Goal: Information Seeking & Learning: Check status

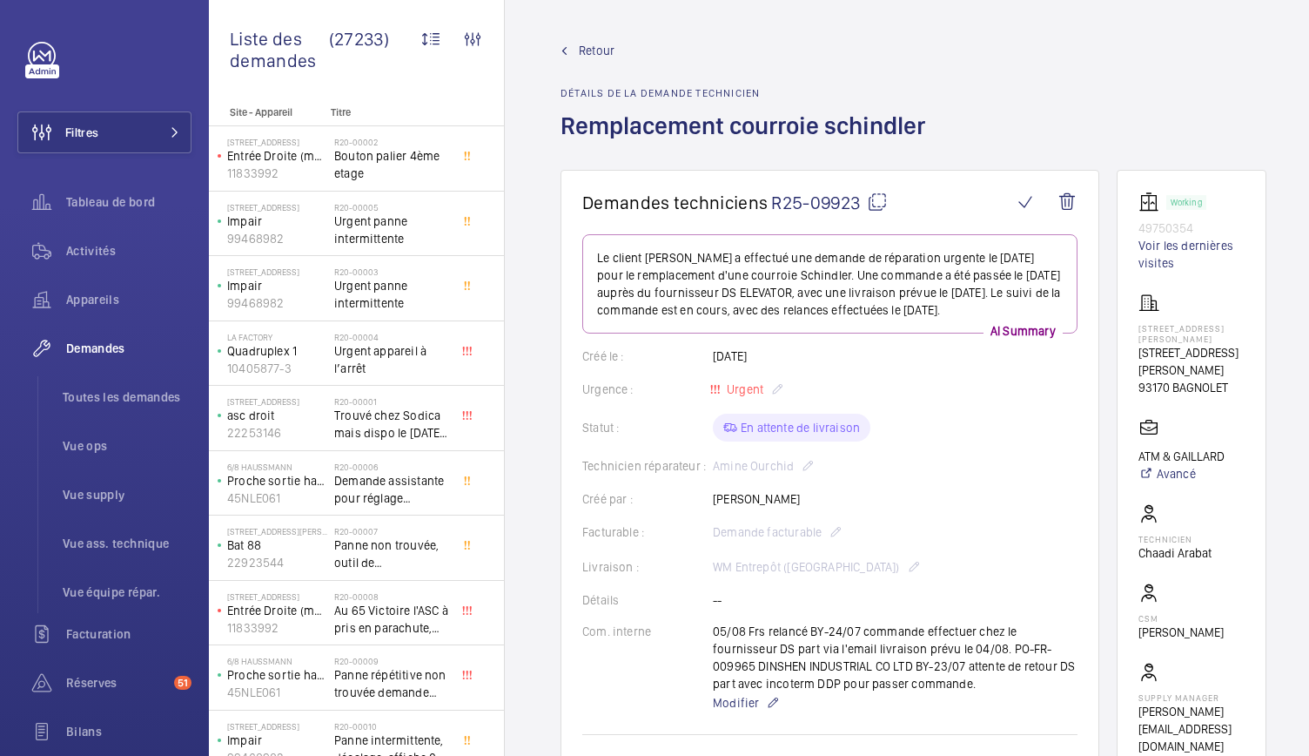
click at [881, 194] on mat-icon at bounding box center [877, 201] width 21 height 21
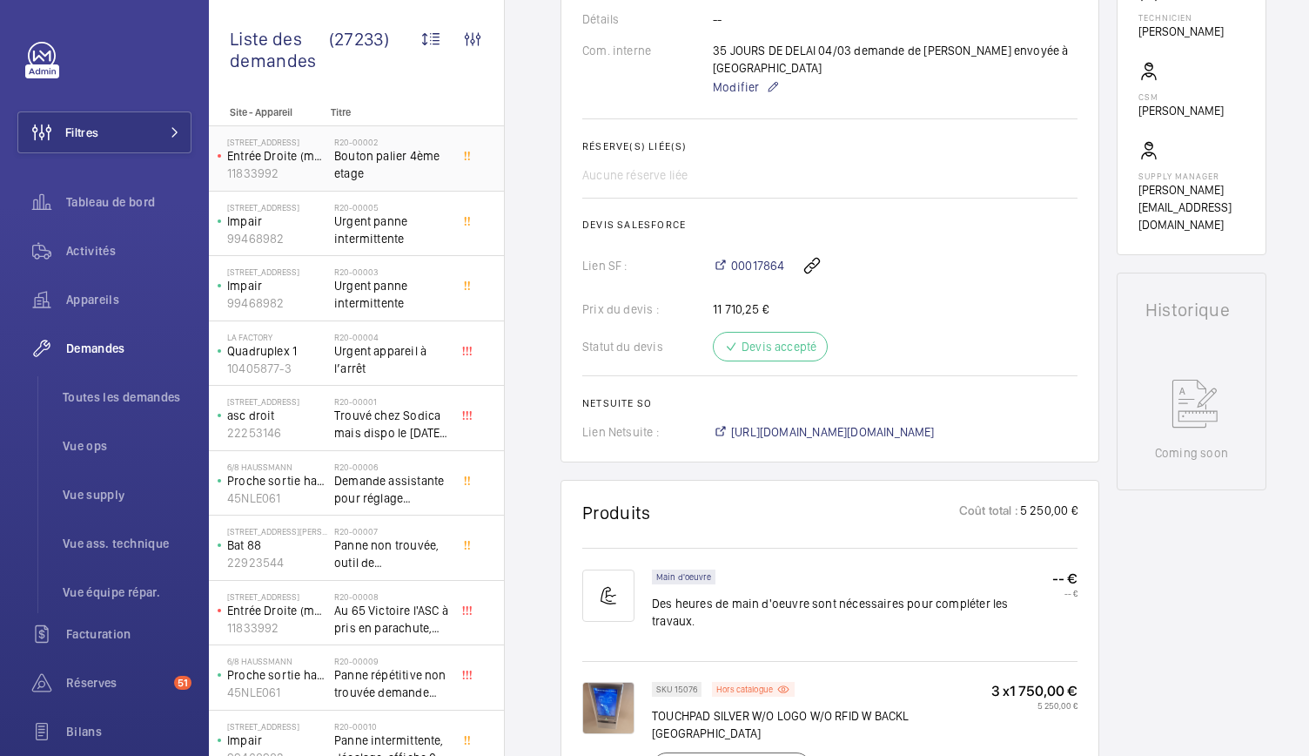
scroll to position [559, 0]
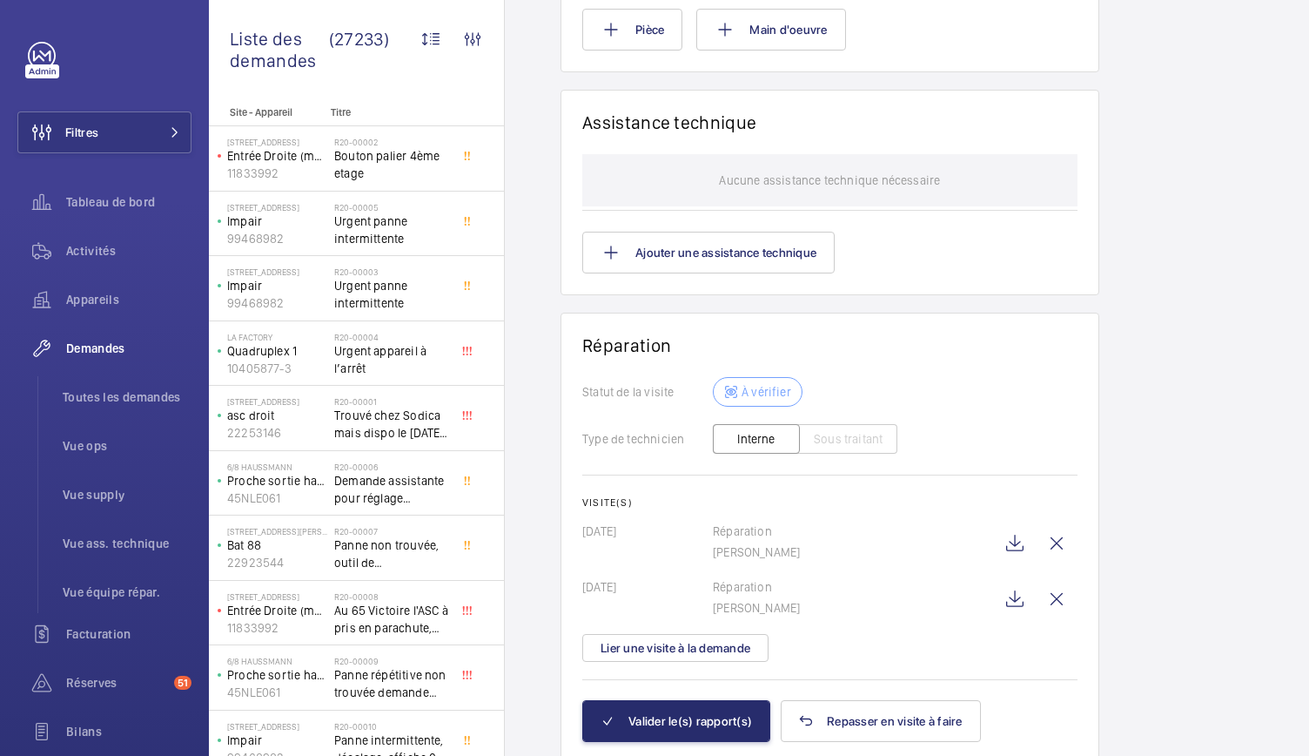
scroll to position [1417, 0]
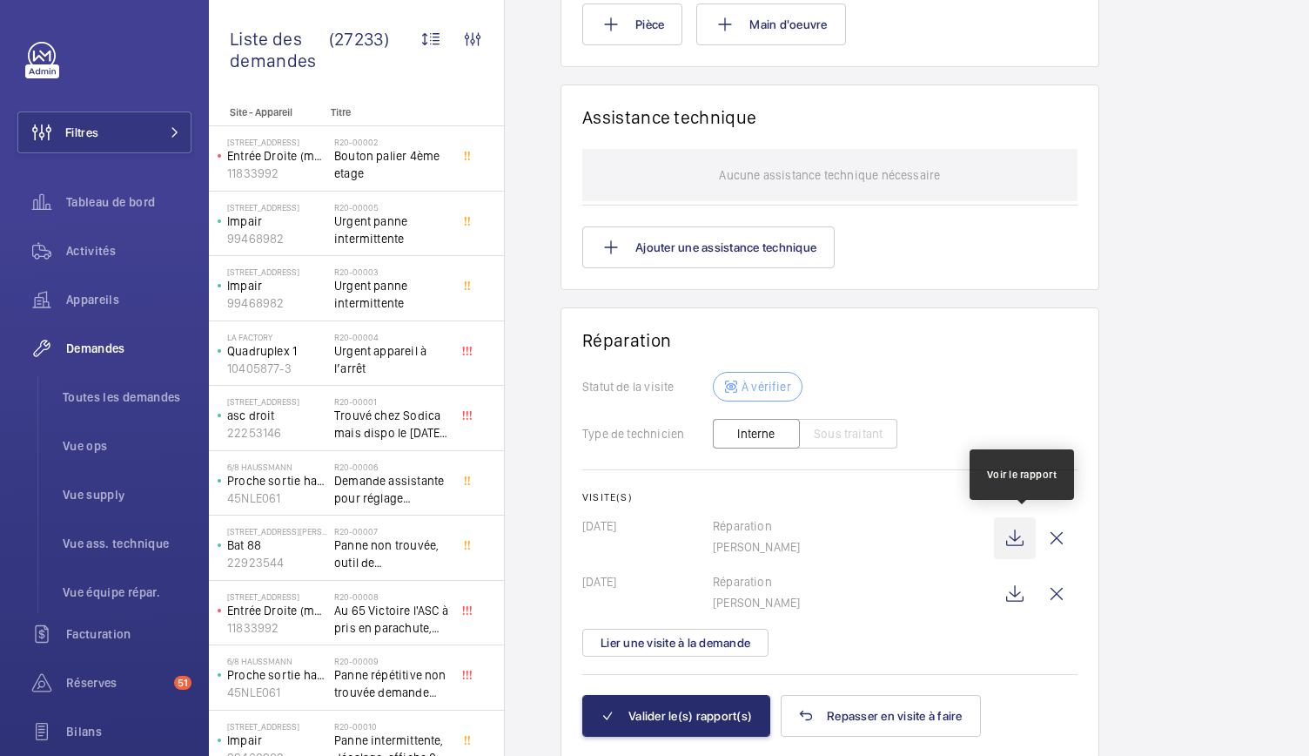
click at [1017, 532] on wm-front-icon-button at bounding box center [1015, 538] width 42 height 42
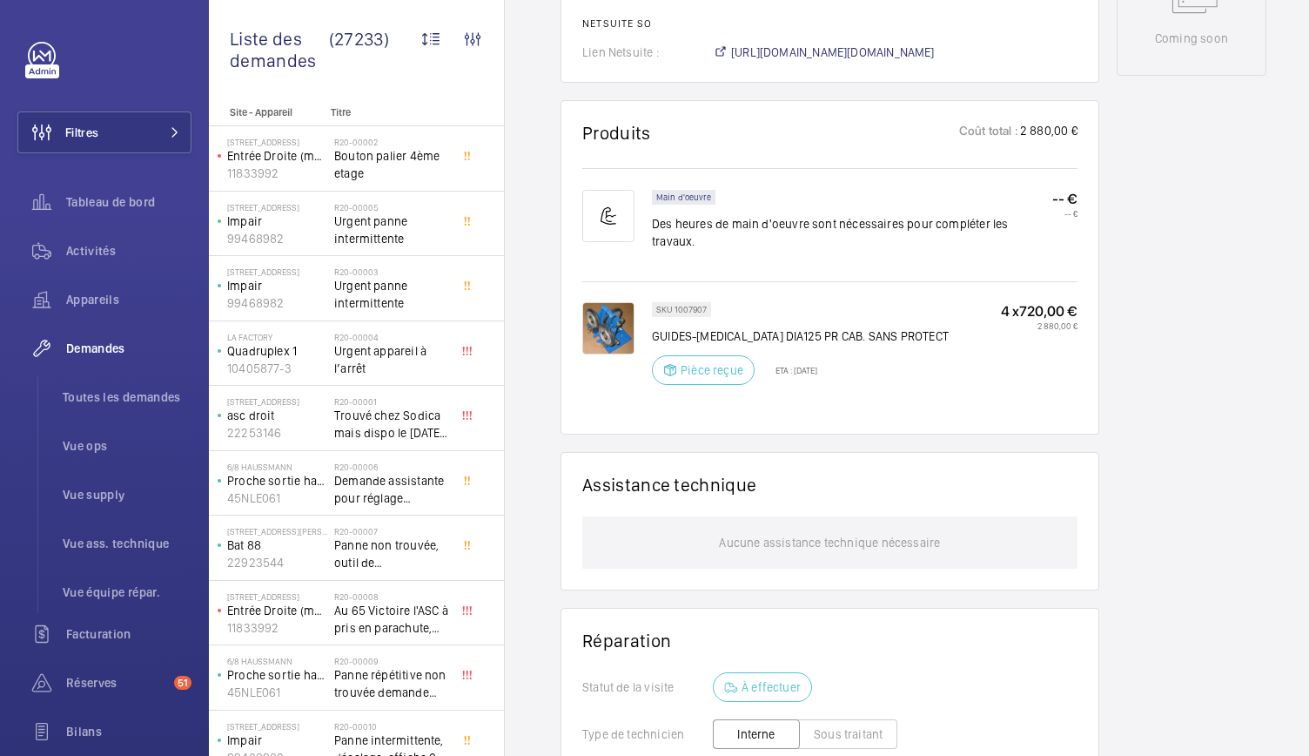
scroll to position [956, 0]
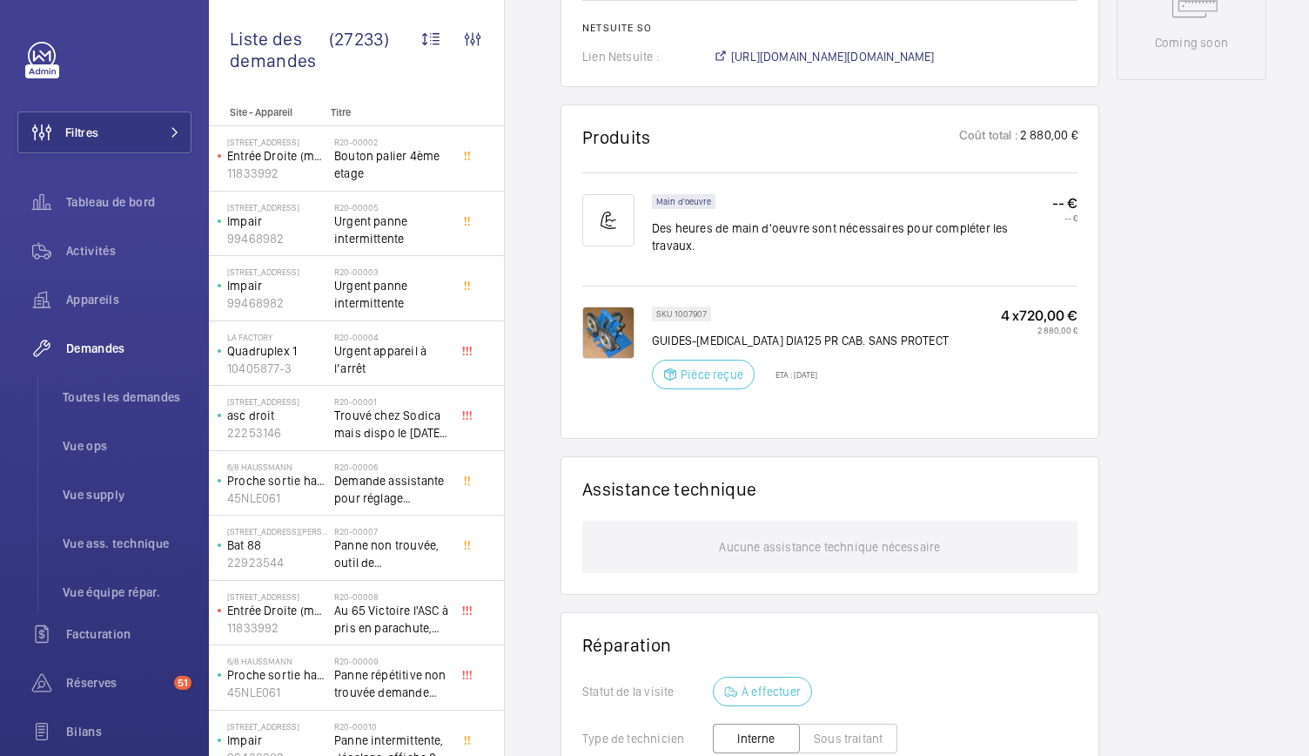
click at [601, 234] on img at bounding box center [608, 220] width 52 height 52
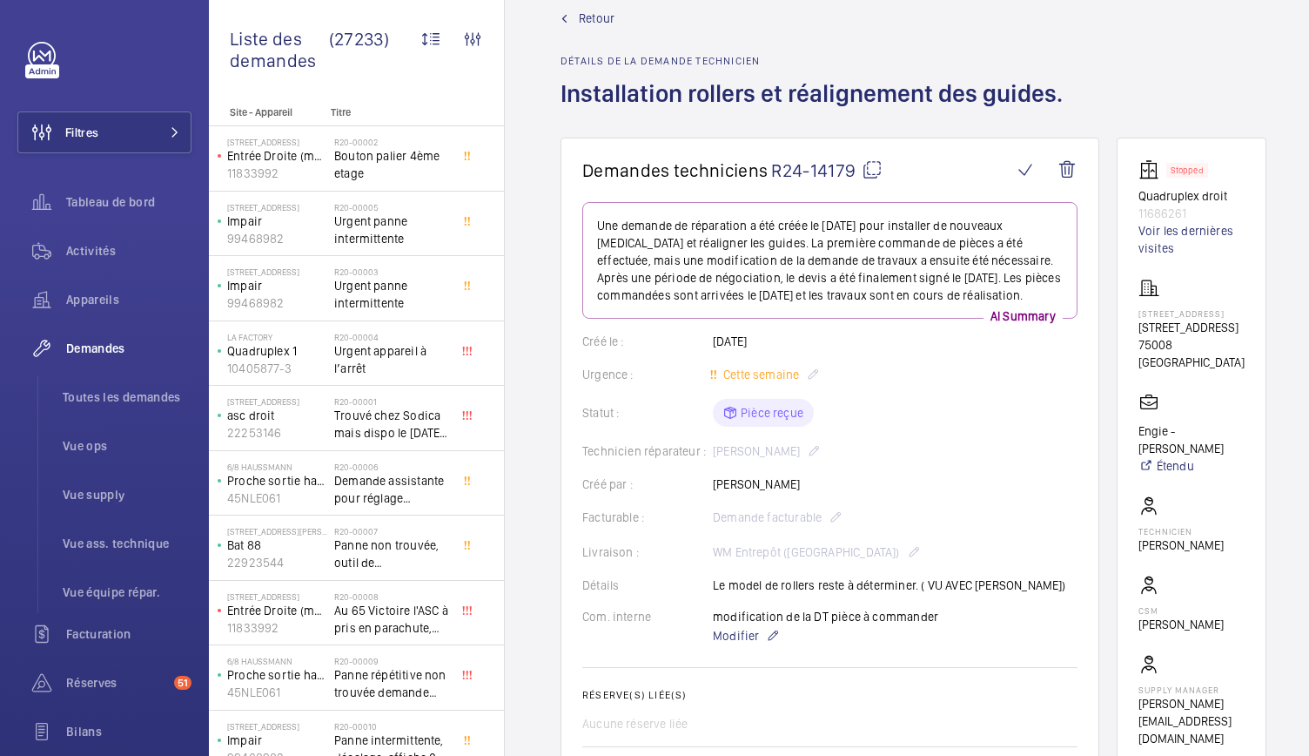
scroll to position [0, 0]
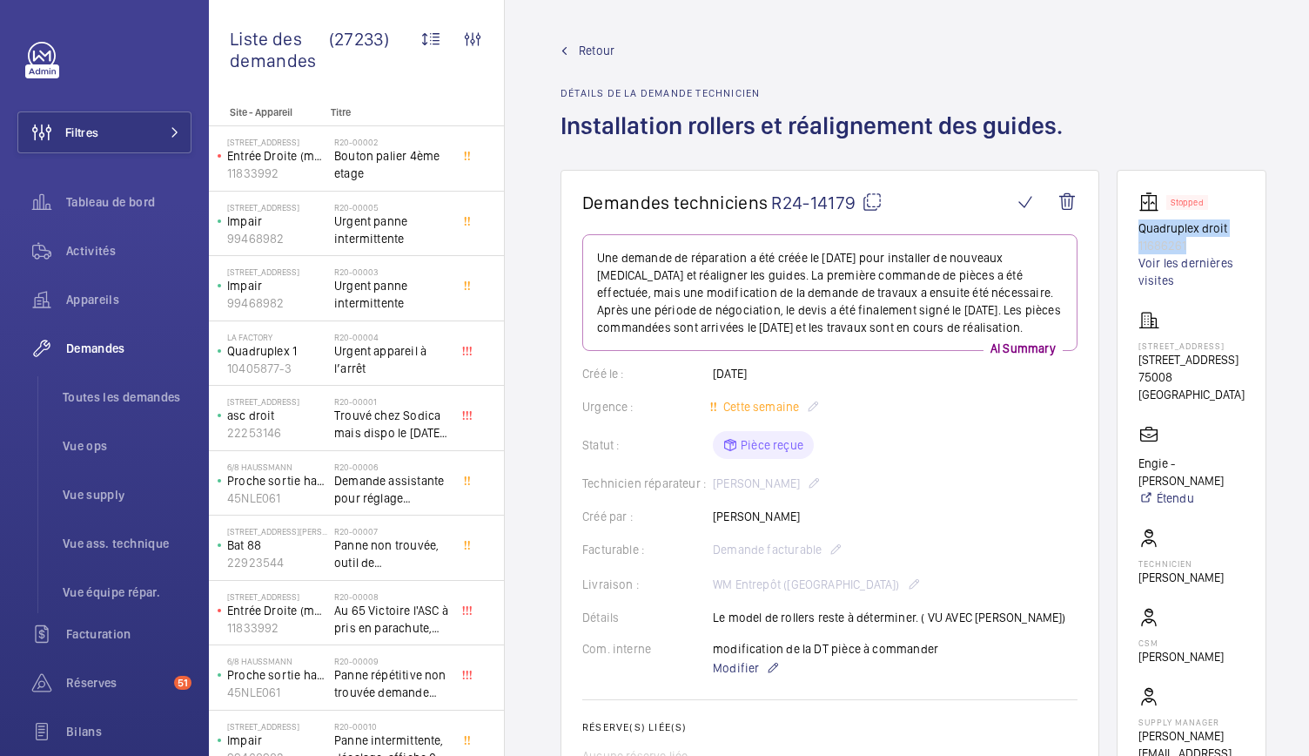
drag, startPoint x: 1142, startPoint y: 232, endPoint x: 1226, endPoint y: 247, distance: 85.9
click at [1226, 247] on wm-front-card "Stopped Quadruplex droit 11686261 Voir les dernières visites 68 Rue du Faubourg…" at bounding box center [1192, 485] width 150 height 631
copy div "Quadruplex droit 11686261"
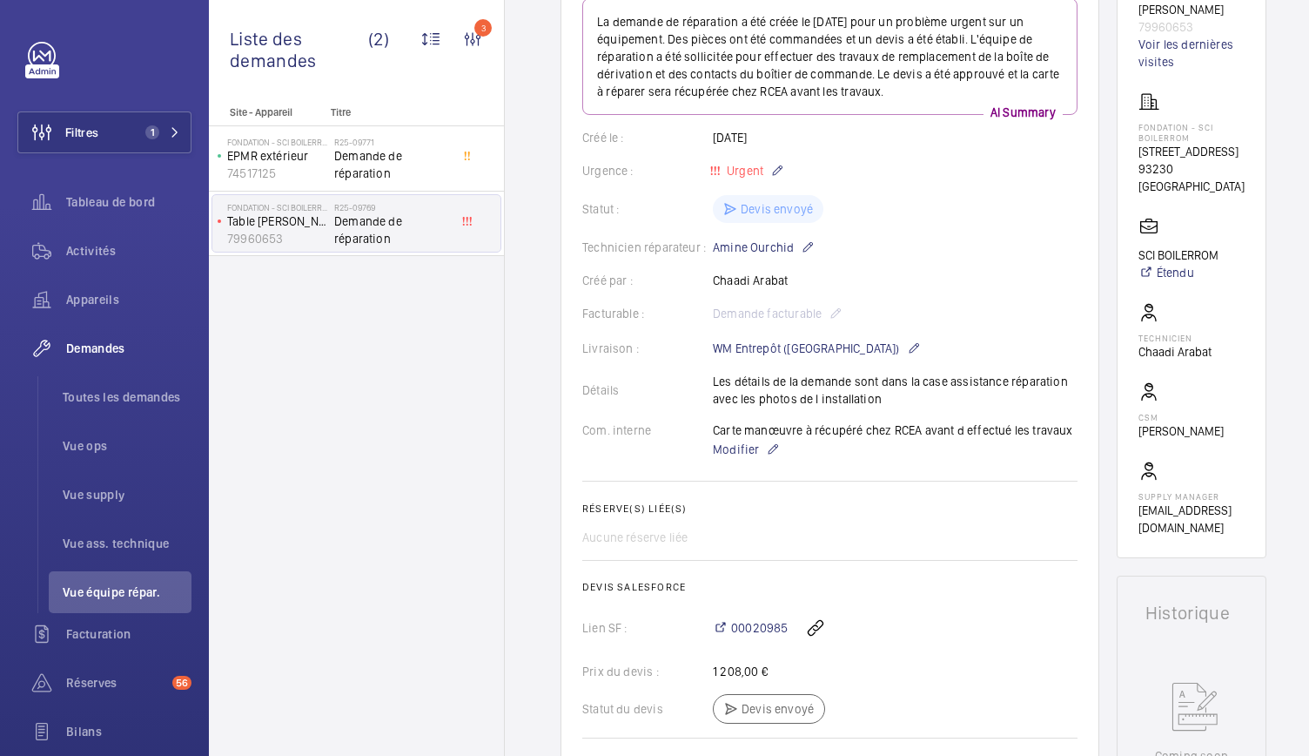
scroll to position [238, 0]
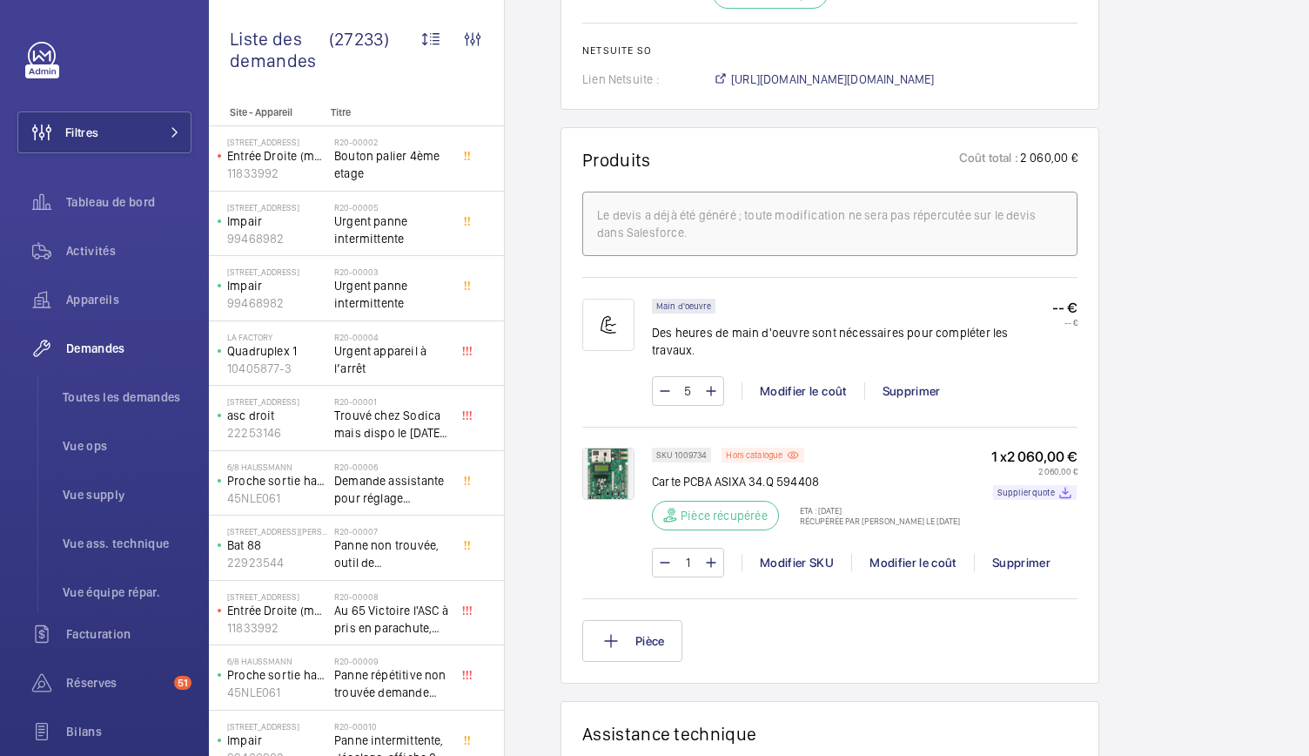
scroll to position [884, 0]
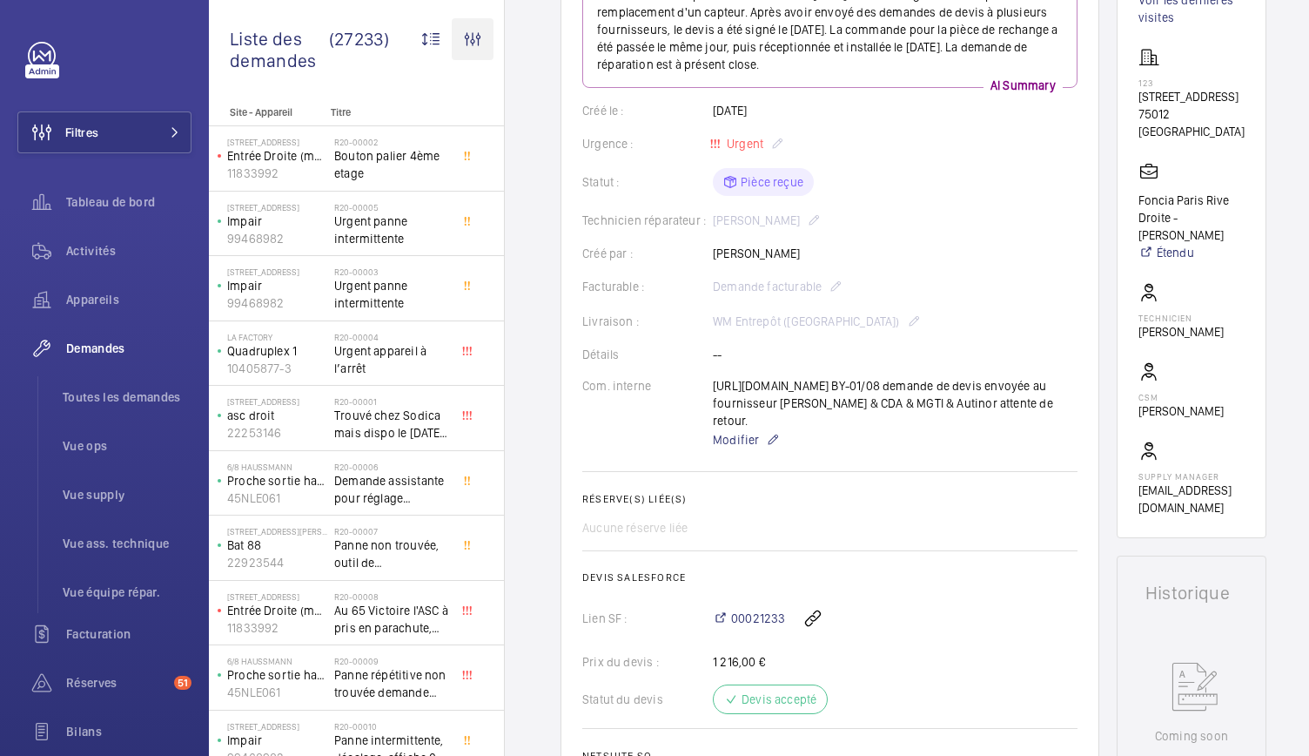
scroll to position [244, 0]
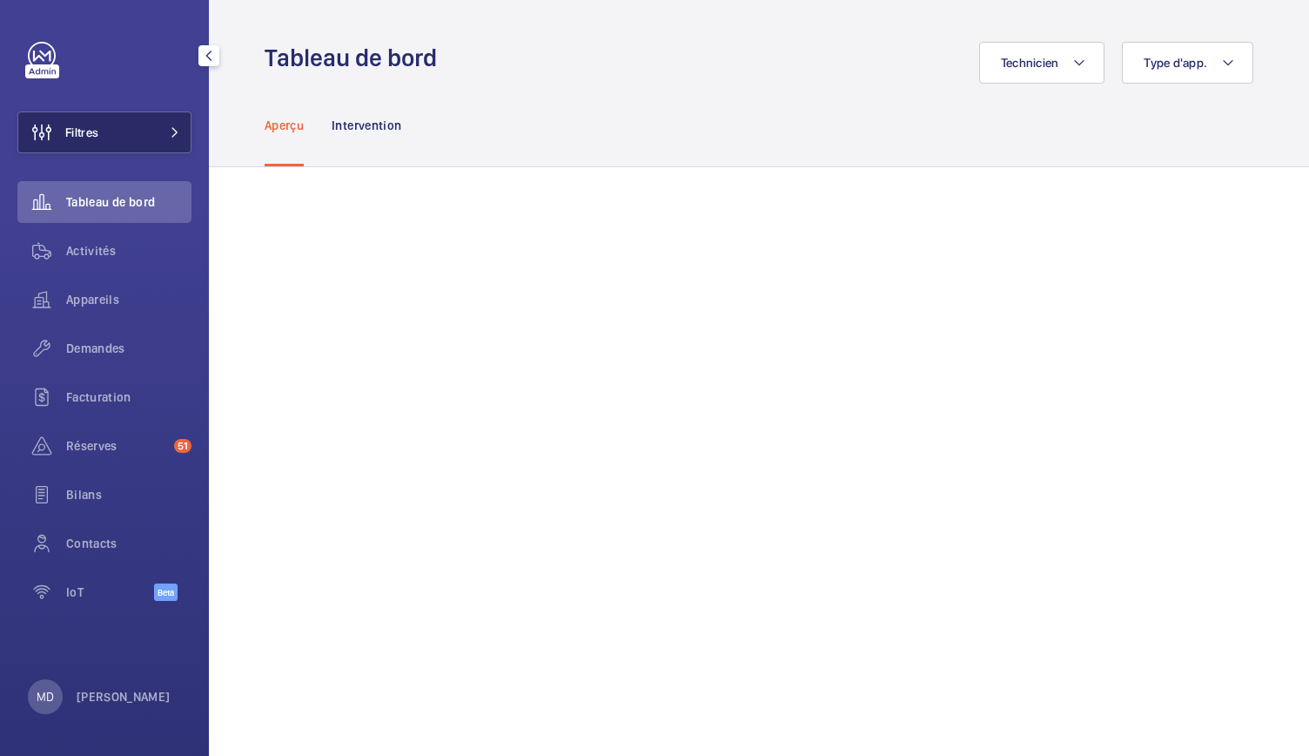
click at [143, 133] on button "Filtres" at bounding box center [104, 132] width 174 height 42
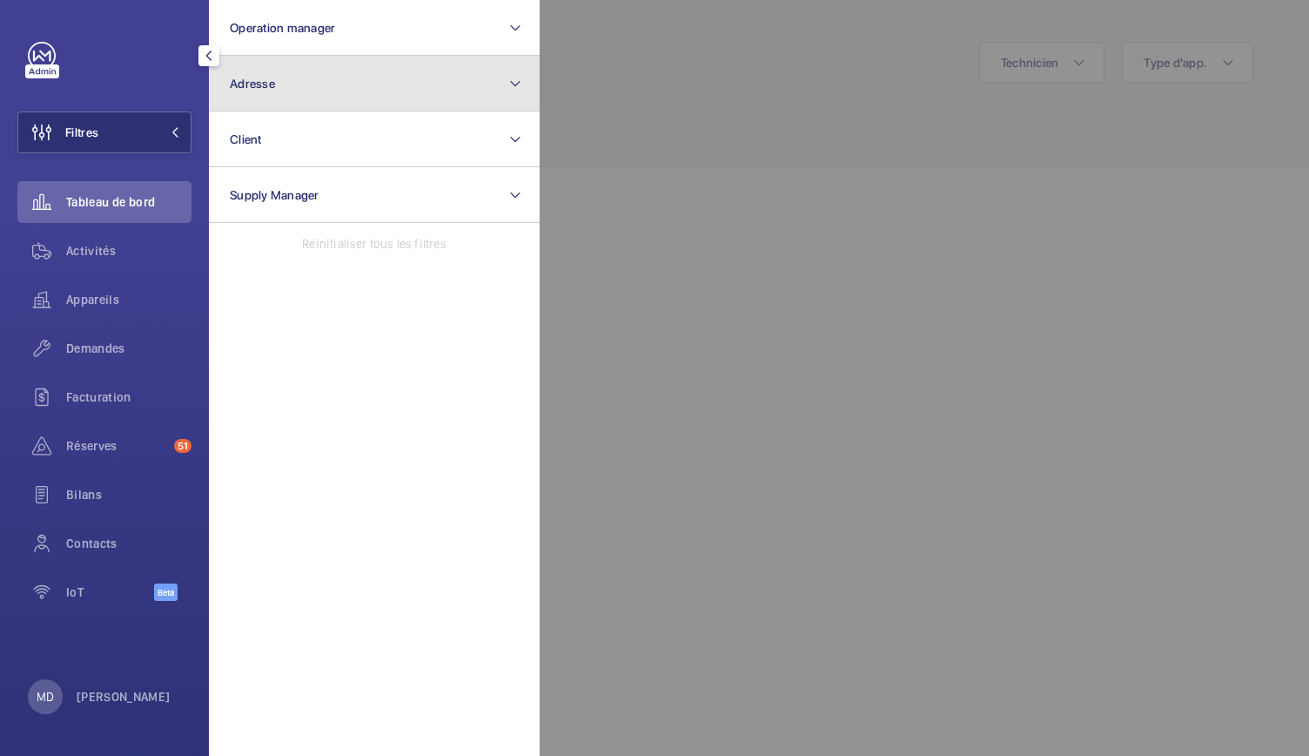
click at [319, 84] on button "Adresse" at bounding box center [374, 84] width 331 height 56
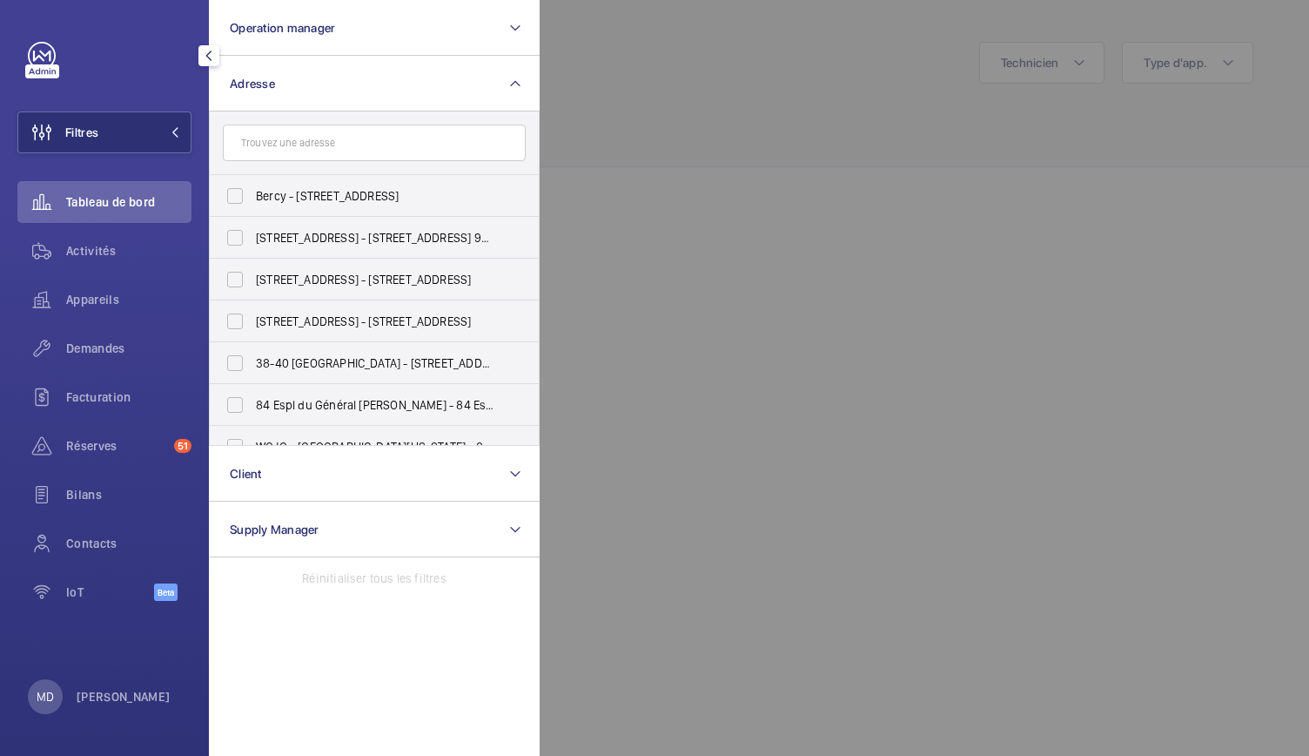
type input "2"
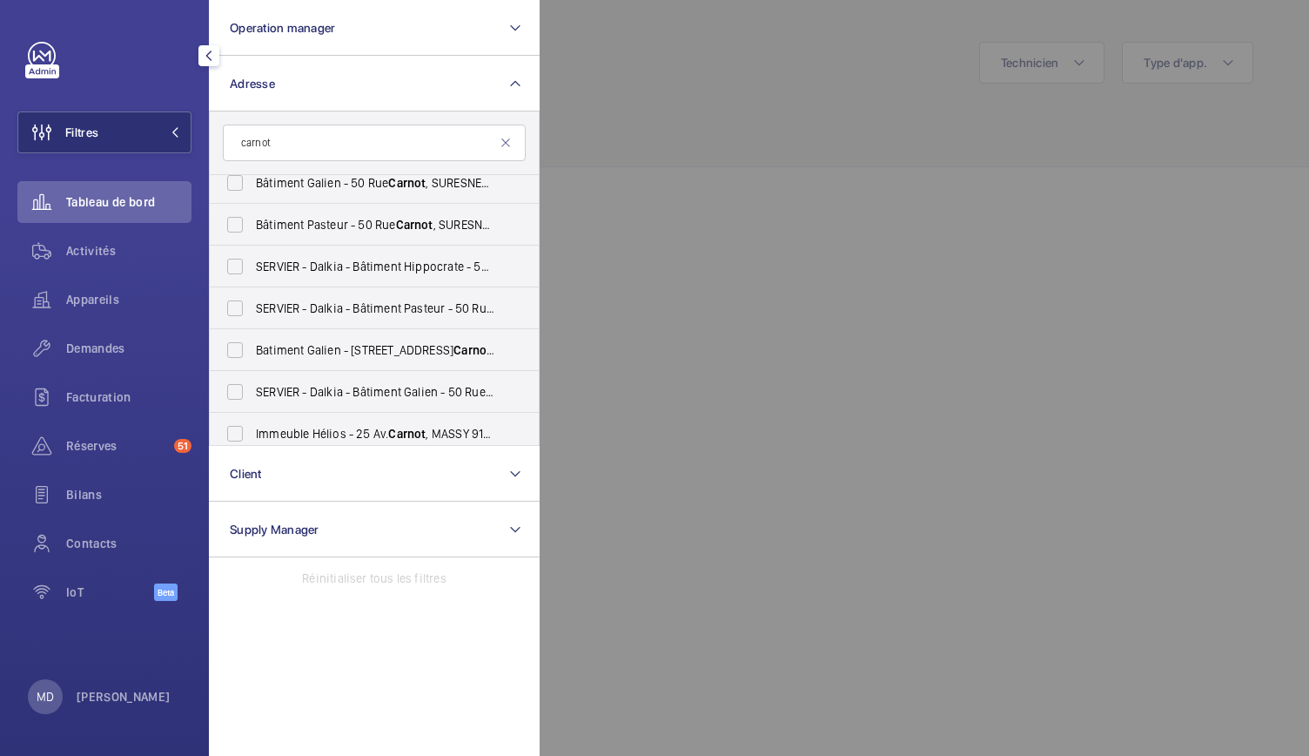
scroll to position [896, 0]
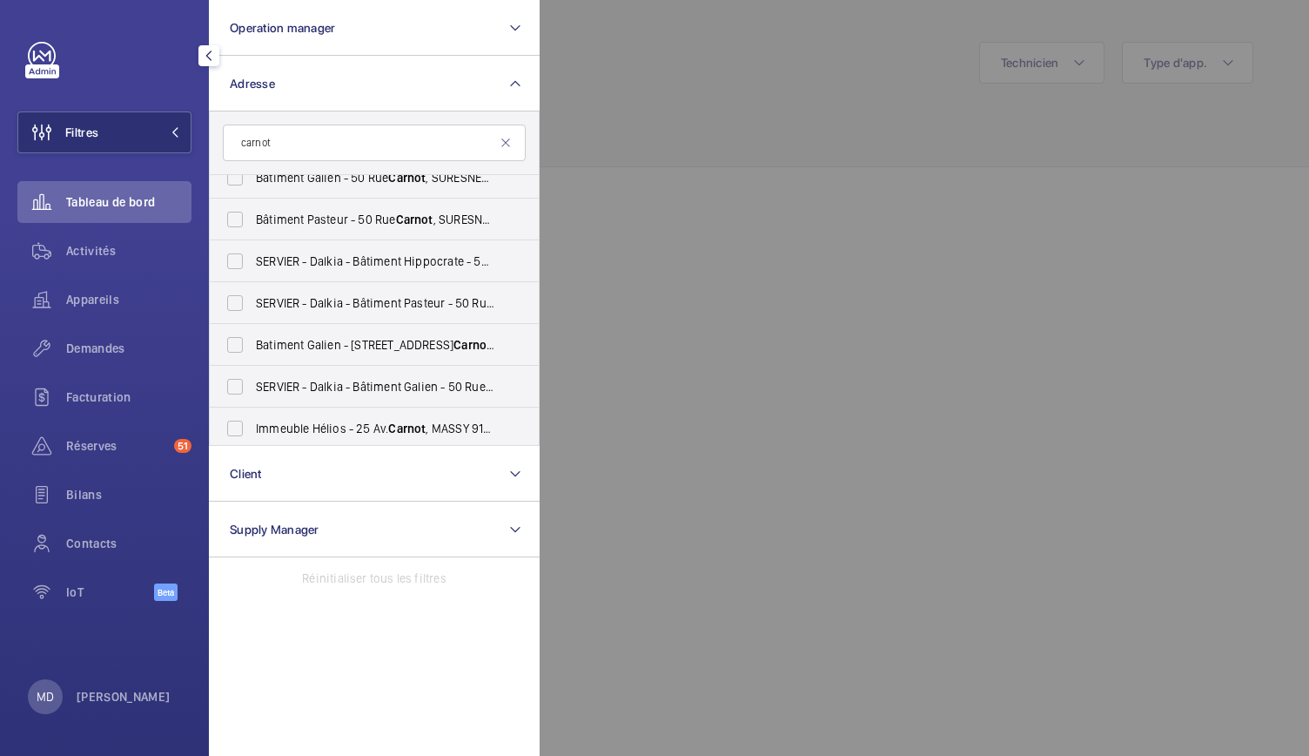
click at [232, 140] on input "carnot" at bounding box center [374, 142] width 303 height 37
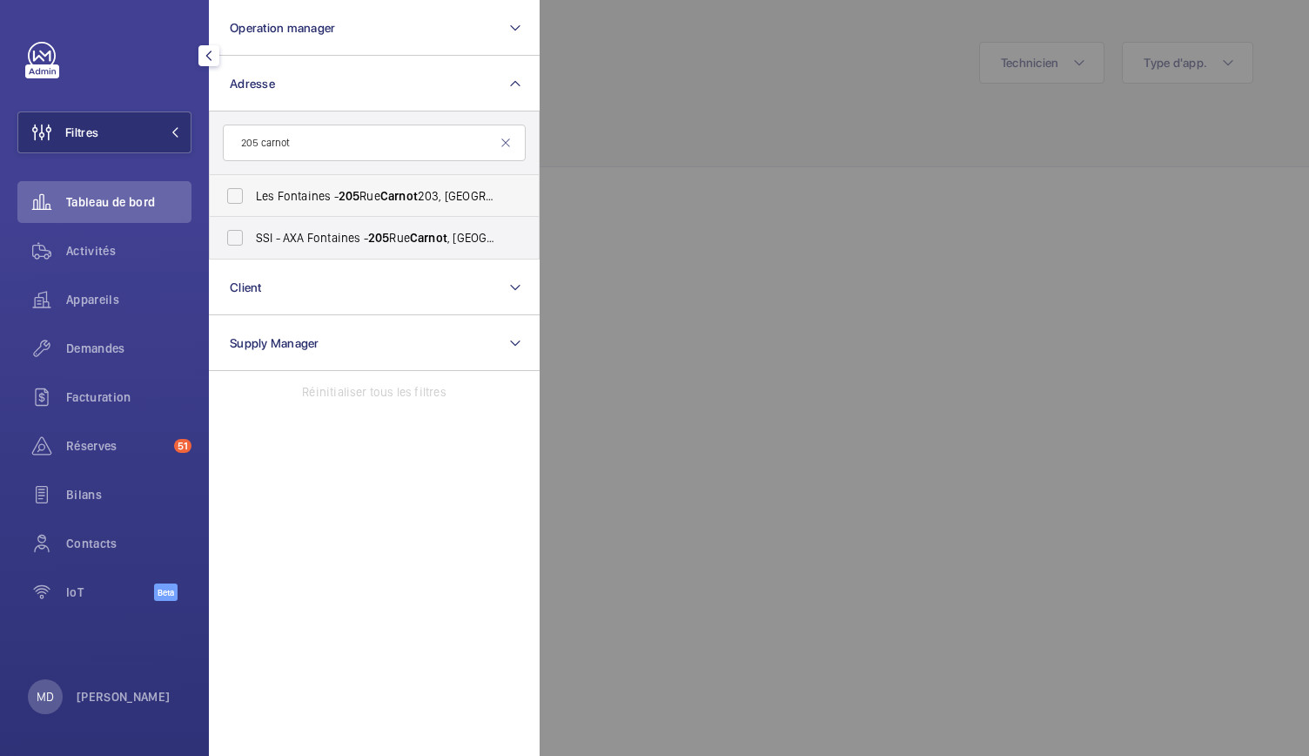
type input "205 carnot"
click at [237, 198] on label "Les Fontaines - 205 Rue Carnot 203, FONTENAY-SOUS-BOIS 94120" at bounding box center [361, 196] width 303 height 42
click at [237, 198] on input "Les Fontaines - 205 Rue Carnot 203, FONTENAY-SOUS-BOIS 94120" at bounding box center [235, 195] width 35 height 35
checkbox input "true"
click at [747, 121] on div at bounding box center [1194, 378] width 1309 height 756
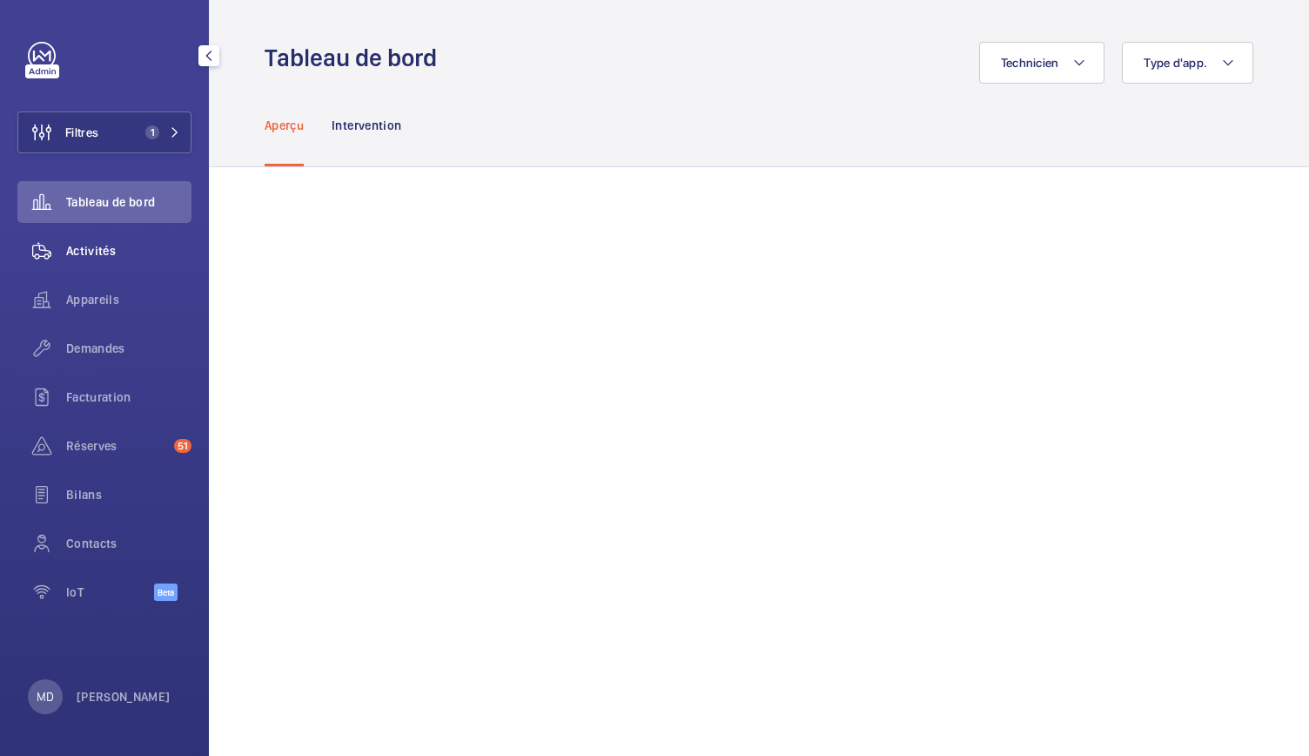
click at [103, 251] on span "Activités" at bounding box center [128, 250] width 125 height 17
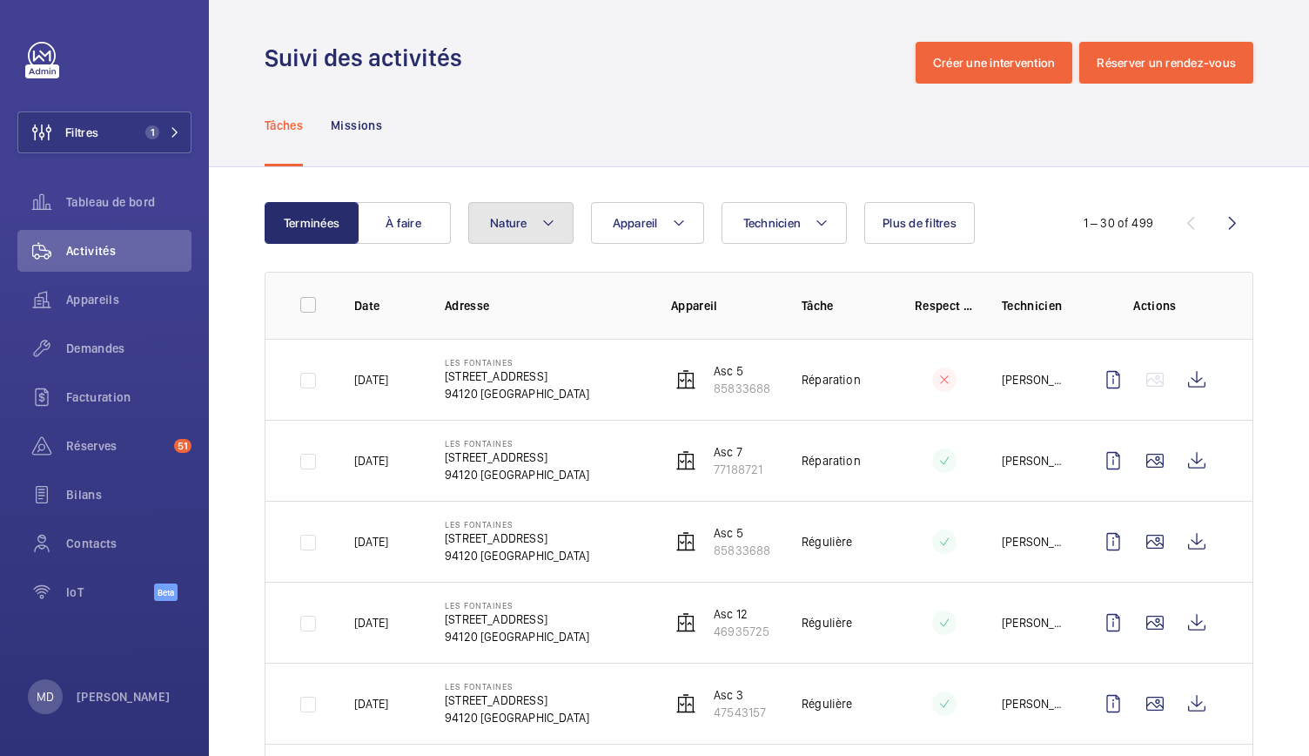
click at [554, 224] on mat-icon at bounding box center [548, 222] width 14 height 21
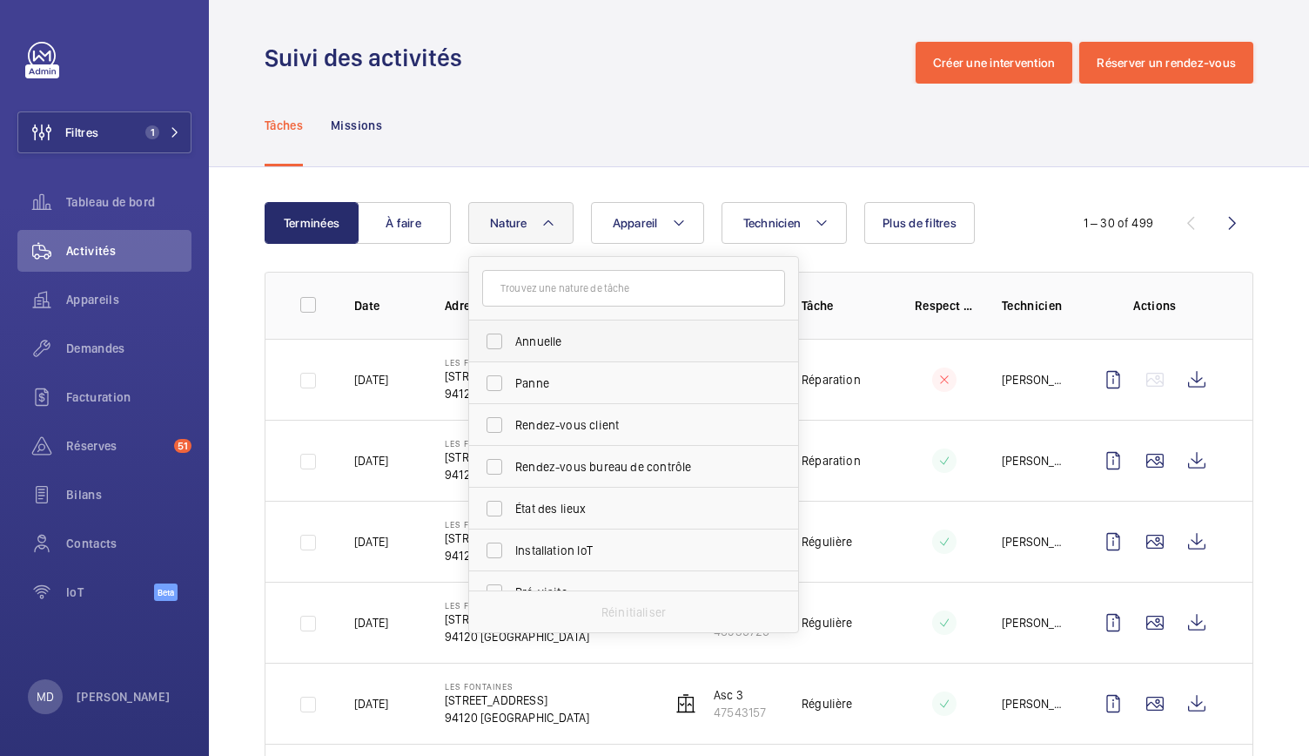
click at [524, 340] on span "Annuelle" at bounding box center [634, 340] width 239 height 17
click at [512, 340] on input "Annuelle" at bounding box center [494, 341] width 35 height 35
checkbox input "true"
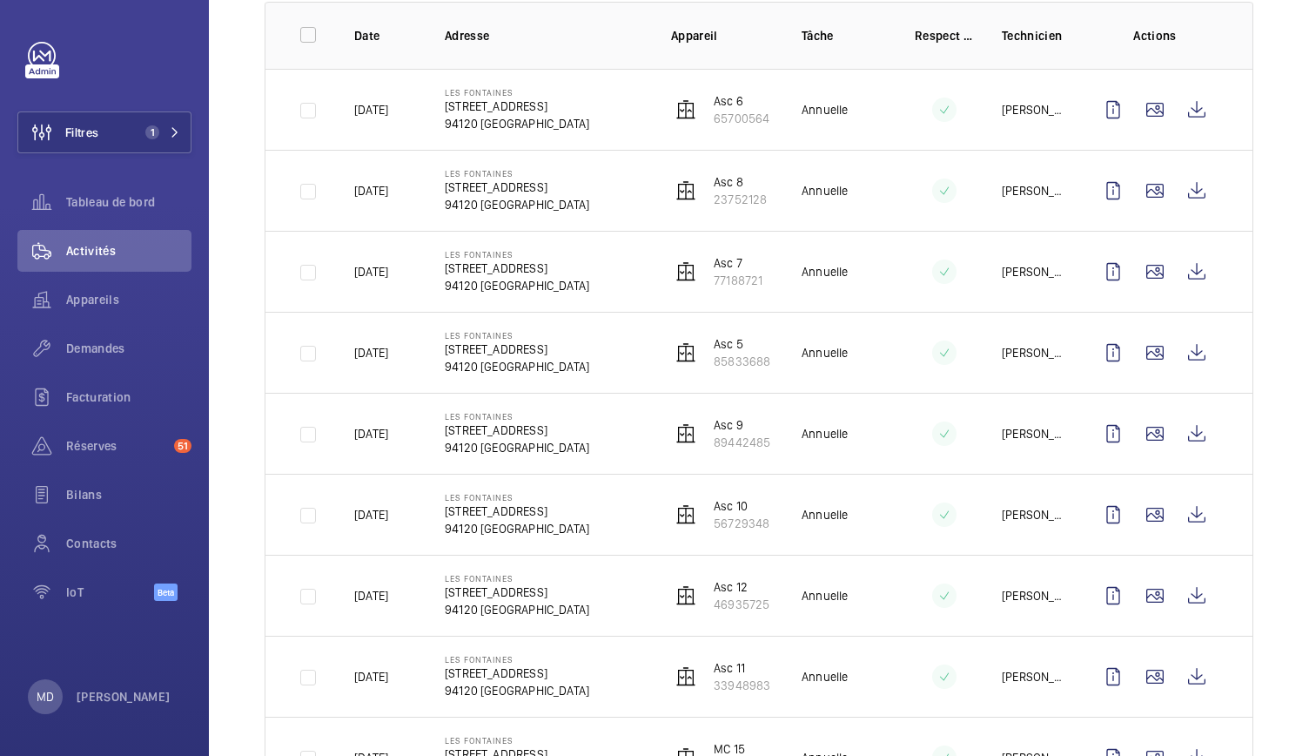
scroll to position [272, 0]
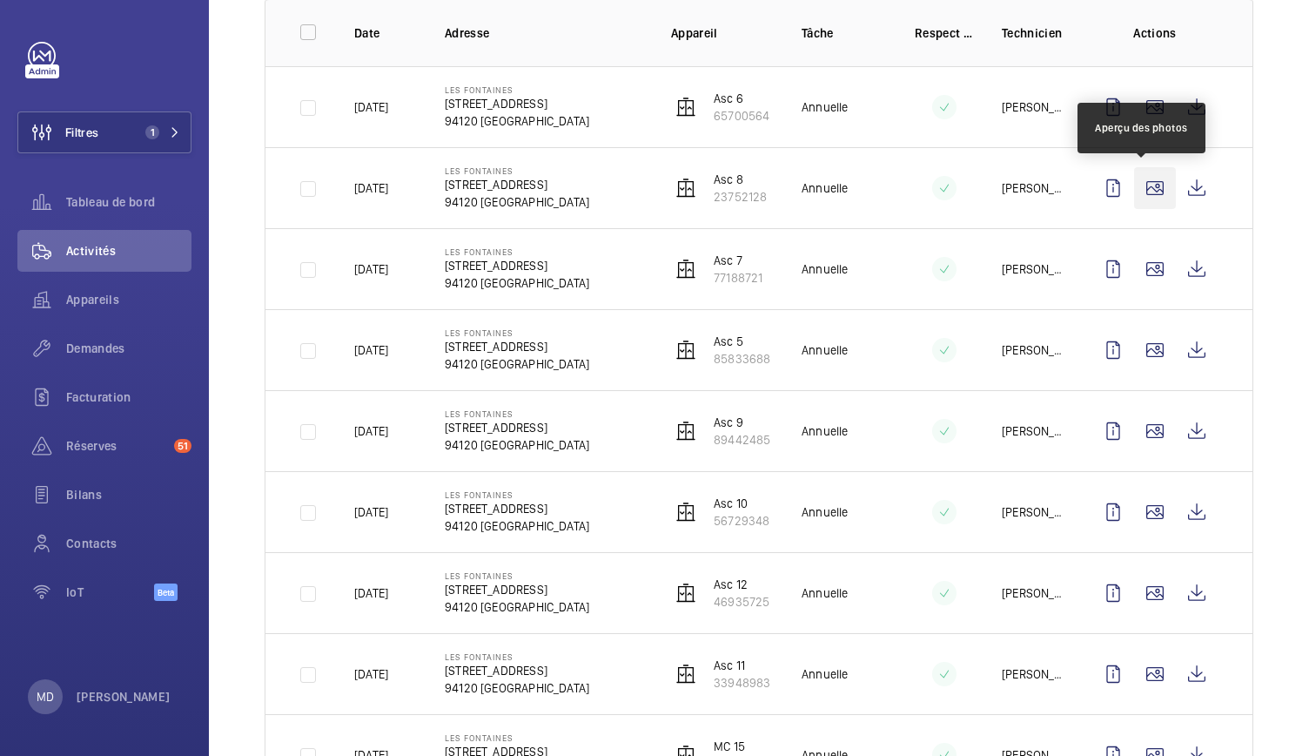
click at [1137, 205] on wm-front-icon-button at bounding box center [1155, 188] width 42 height 42
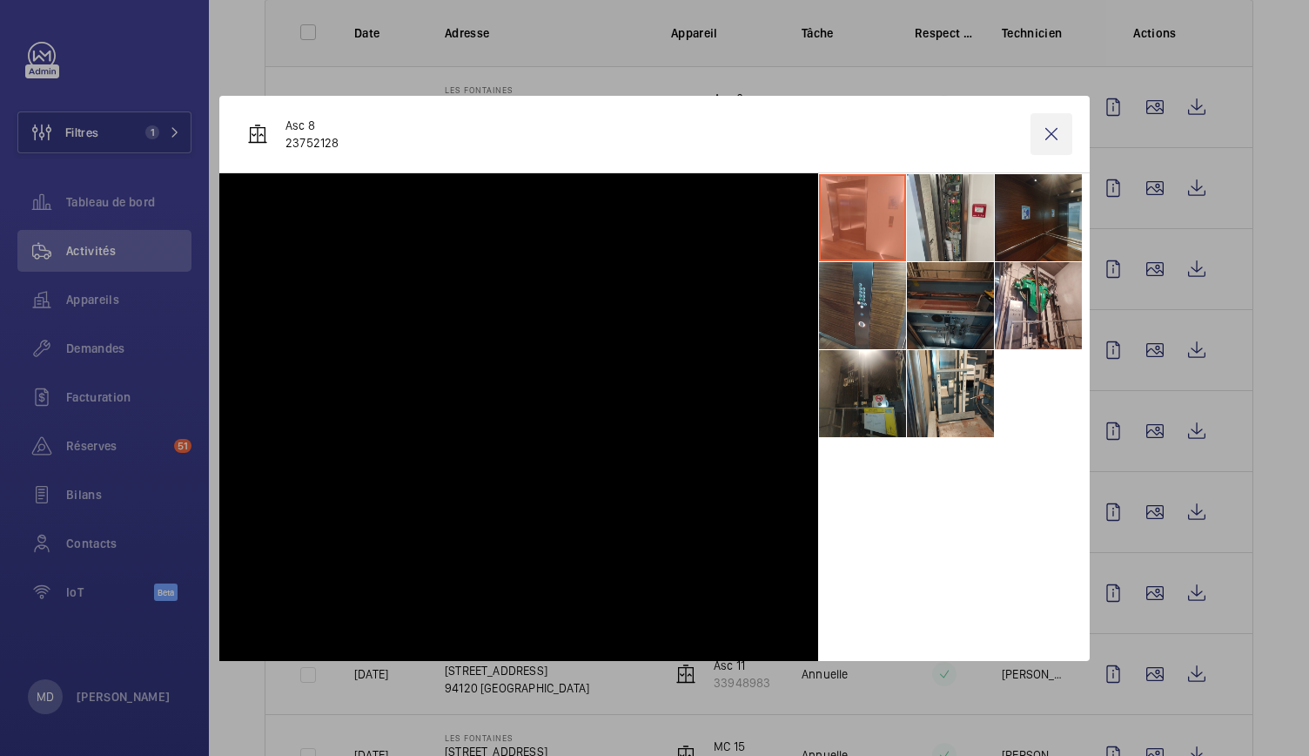
click at [1061, 117] on wm-front-icon-button at bounding box center [1052, 134] width 42 height 42
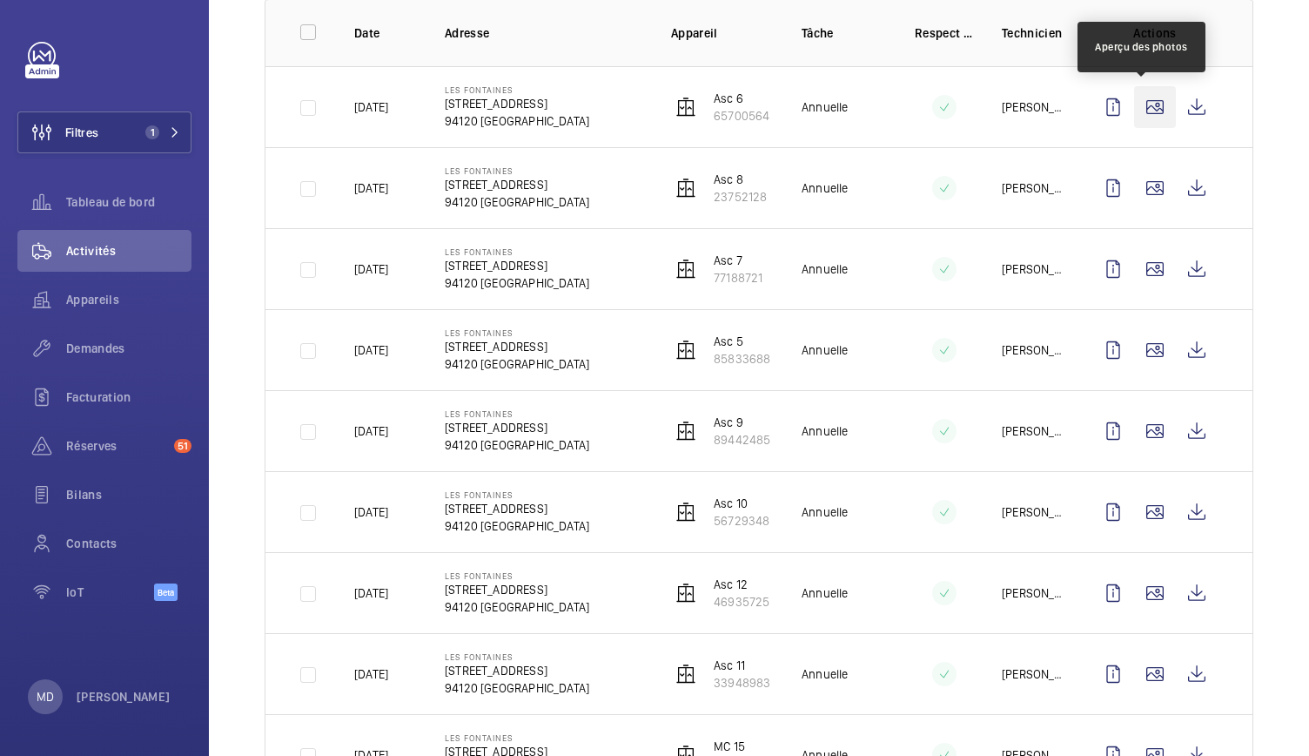
click at [1146, 114] on wm-front-icon-button at bounding box center [1155, 107] width 42 height 42
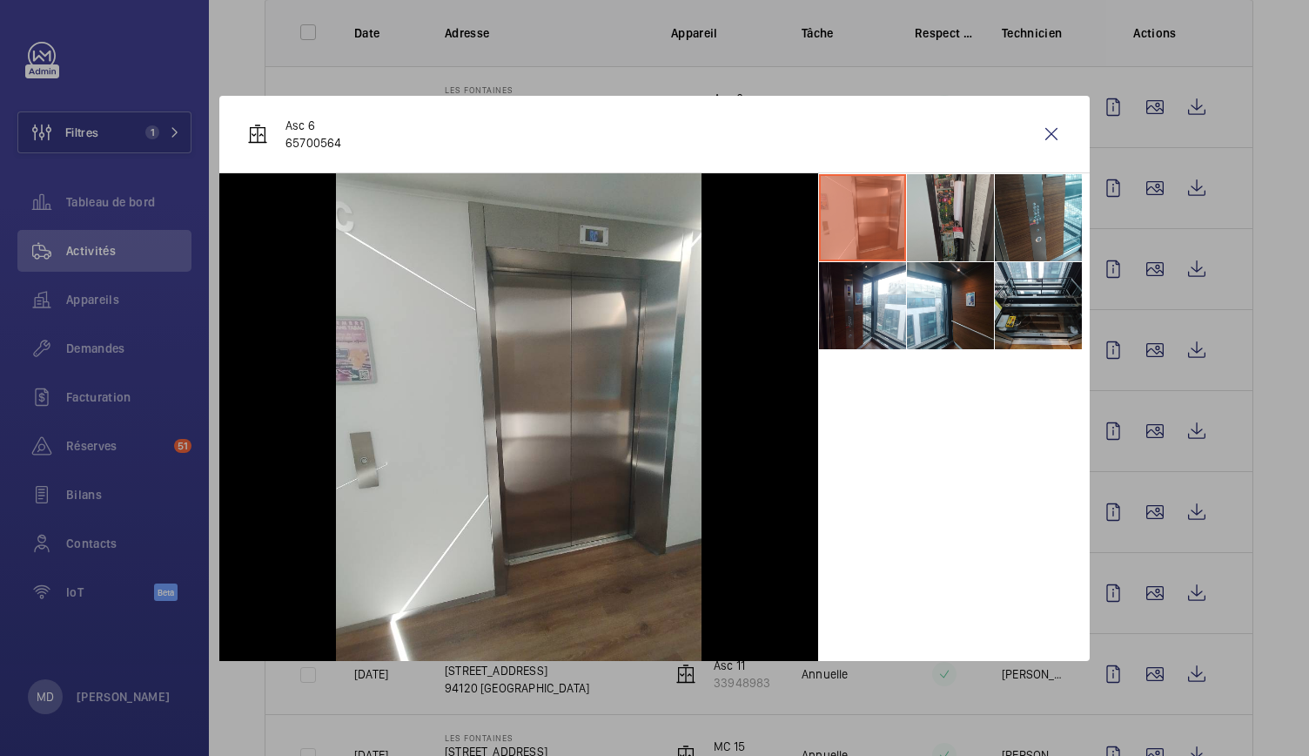
click at [964, 223] on li at bounding box center [950, 217] width 87 height 87
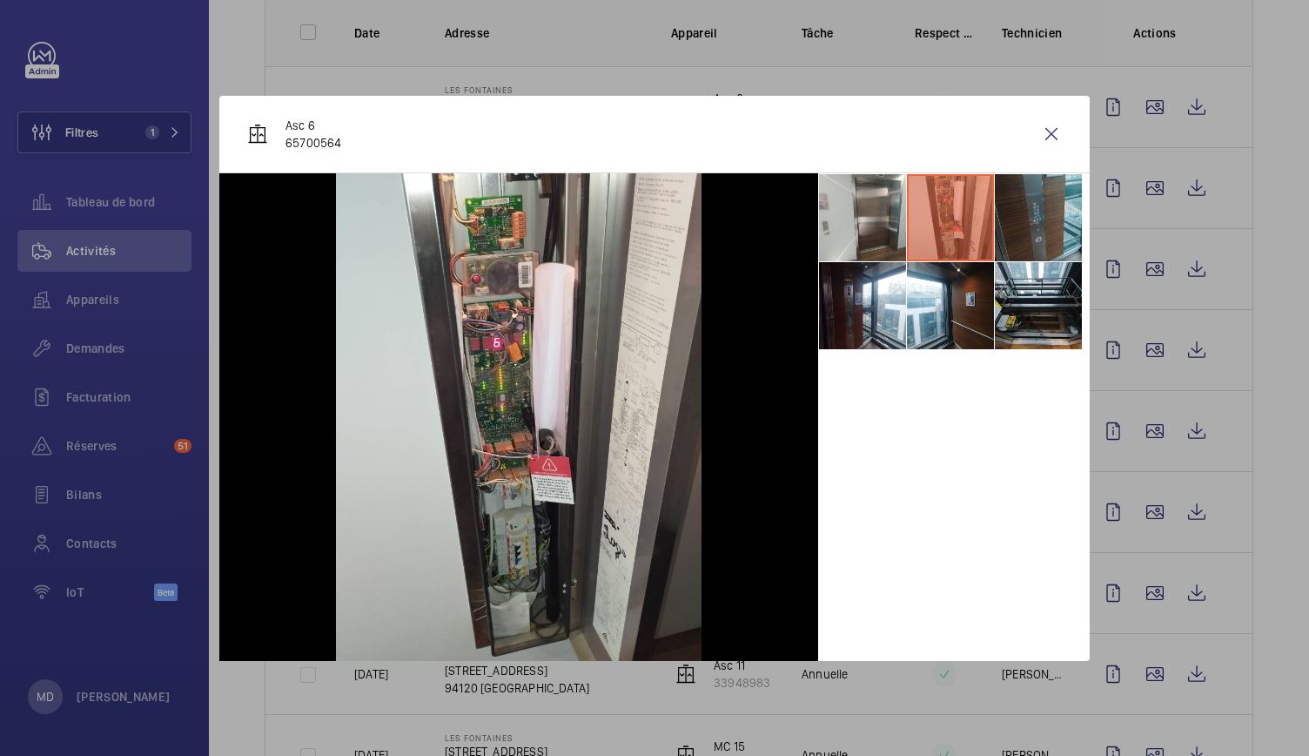
click at [1024, 217] on li at bounding box center [1038, 217] width 87 height 87
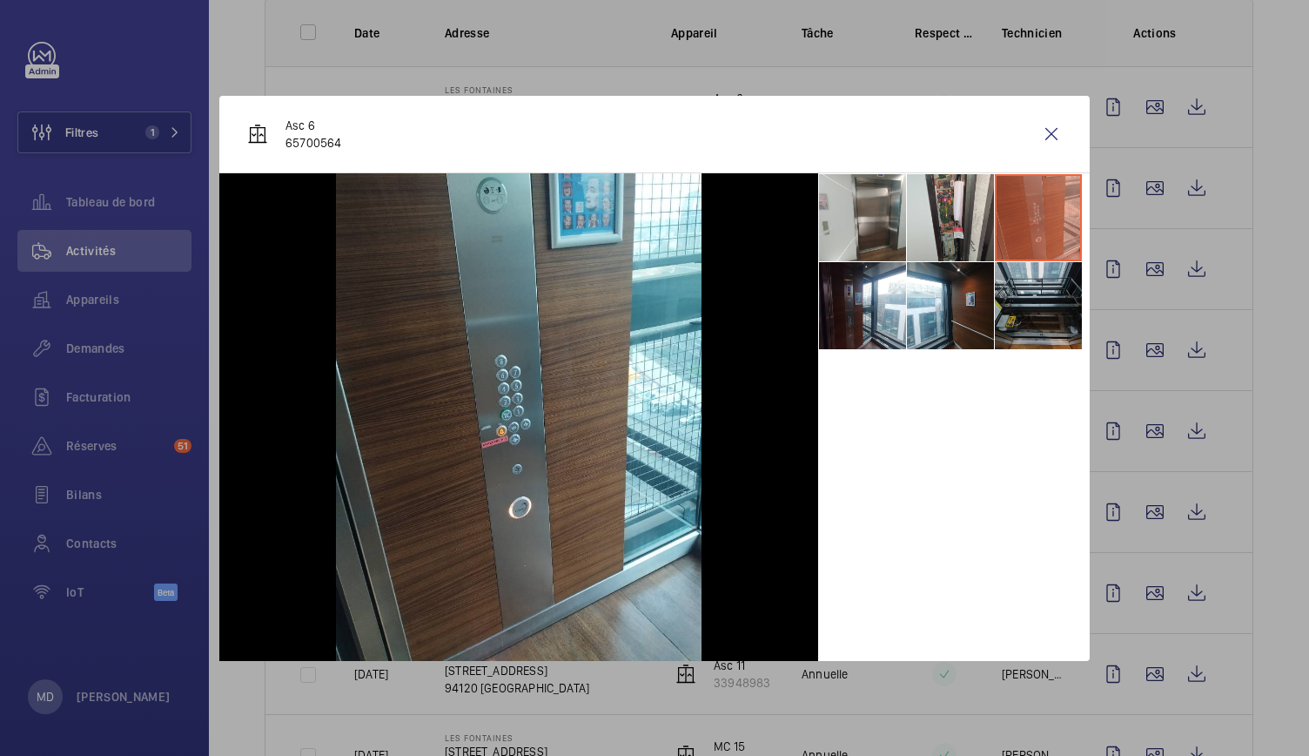
click at [1018, 279] on li at bounding box center [1038, 305] width 87 height 87
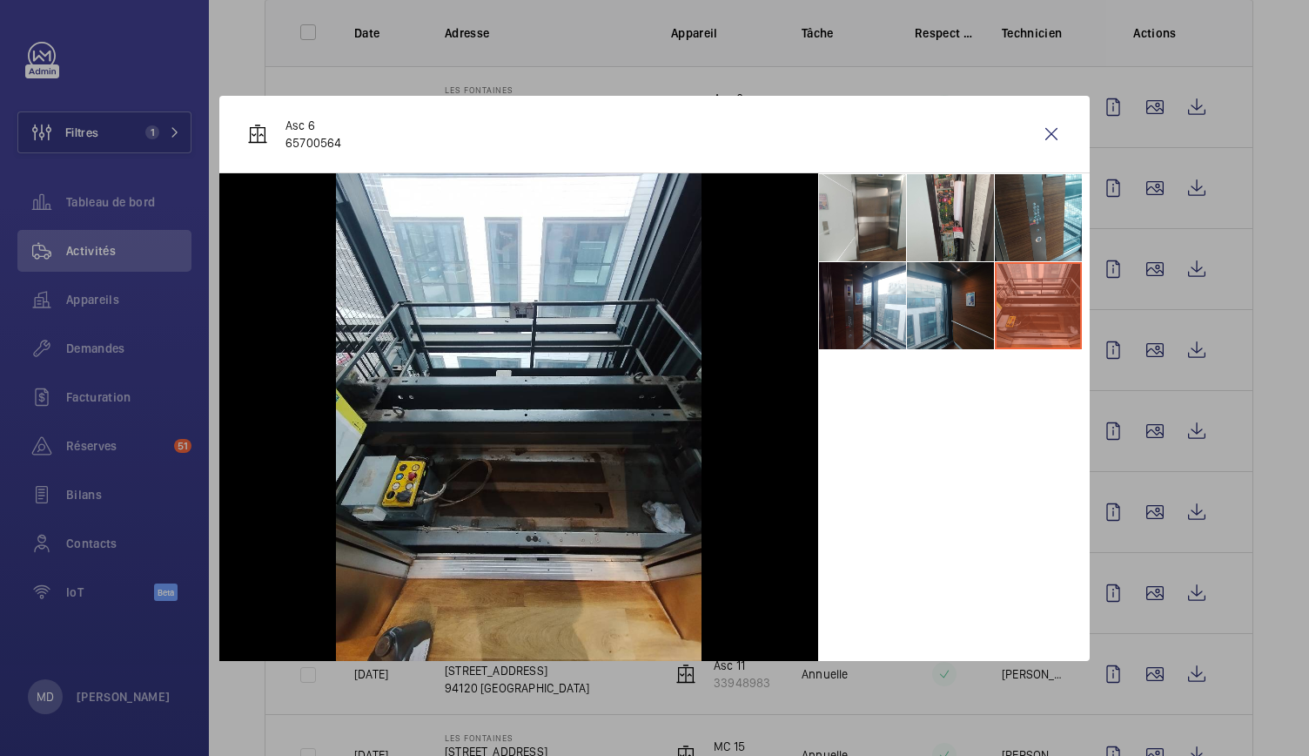
click at [960, 301] on li at bounding box center [950, 305] width 87 height 87
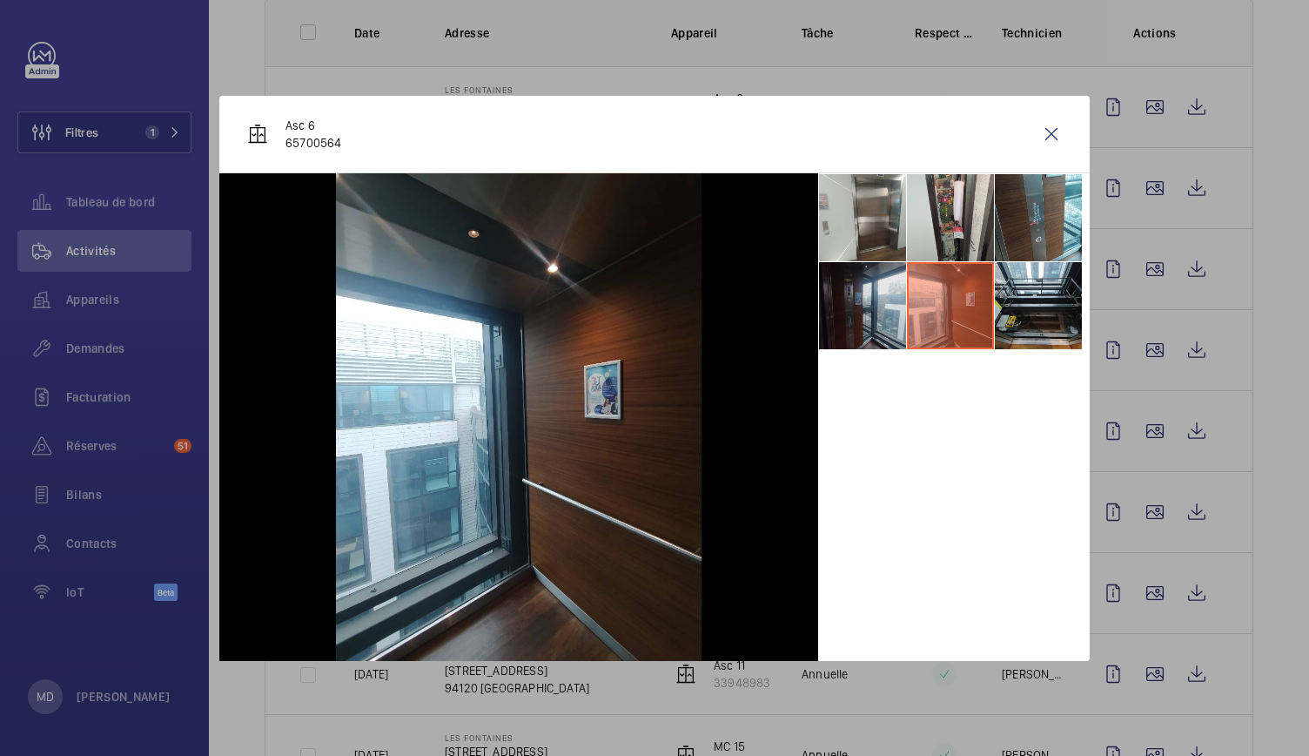
click at [869, 302] on li at bounding box center [862, 305] width 87 height 87
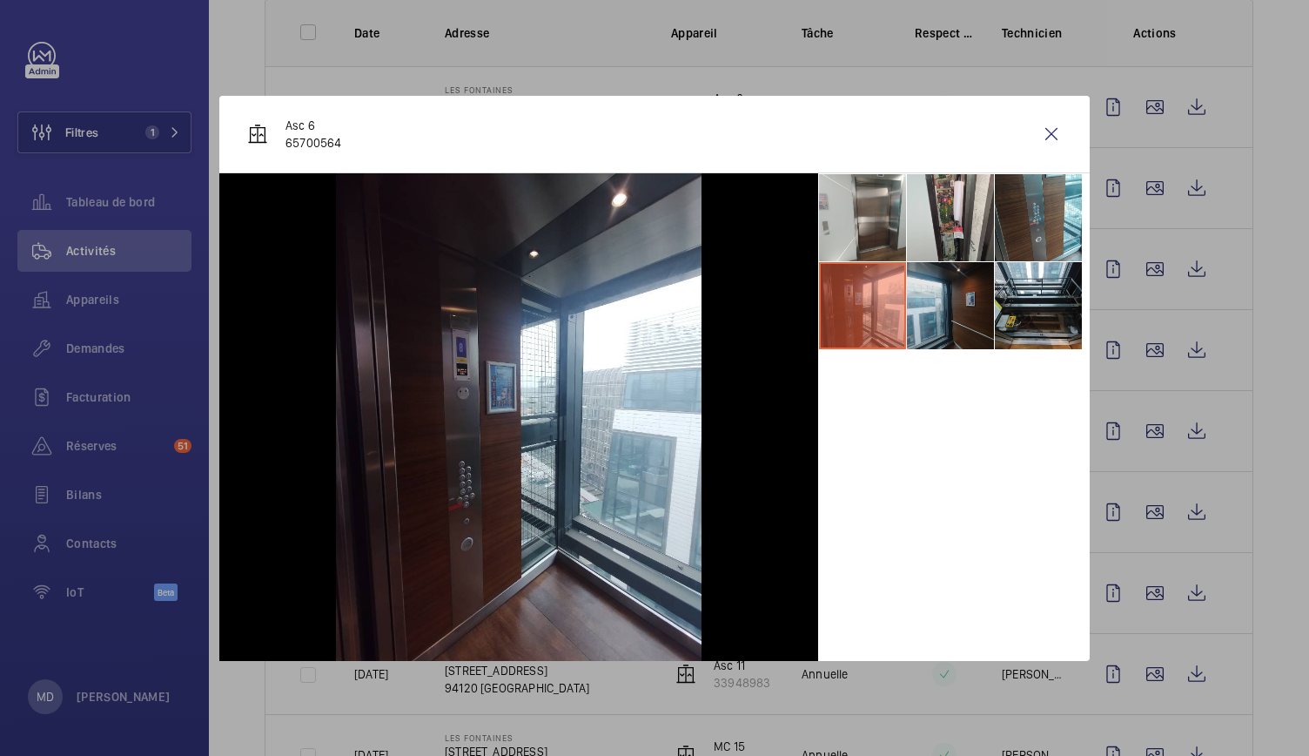
click at [954, 296] on li at bounding box center [950, 305] width 87 height 87
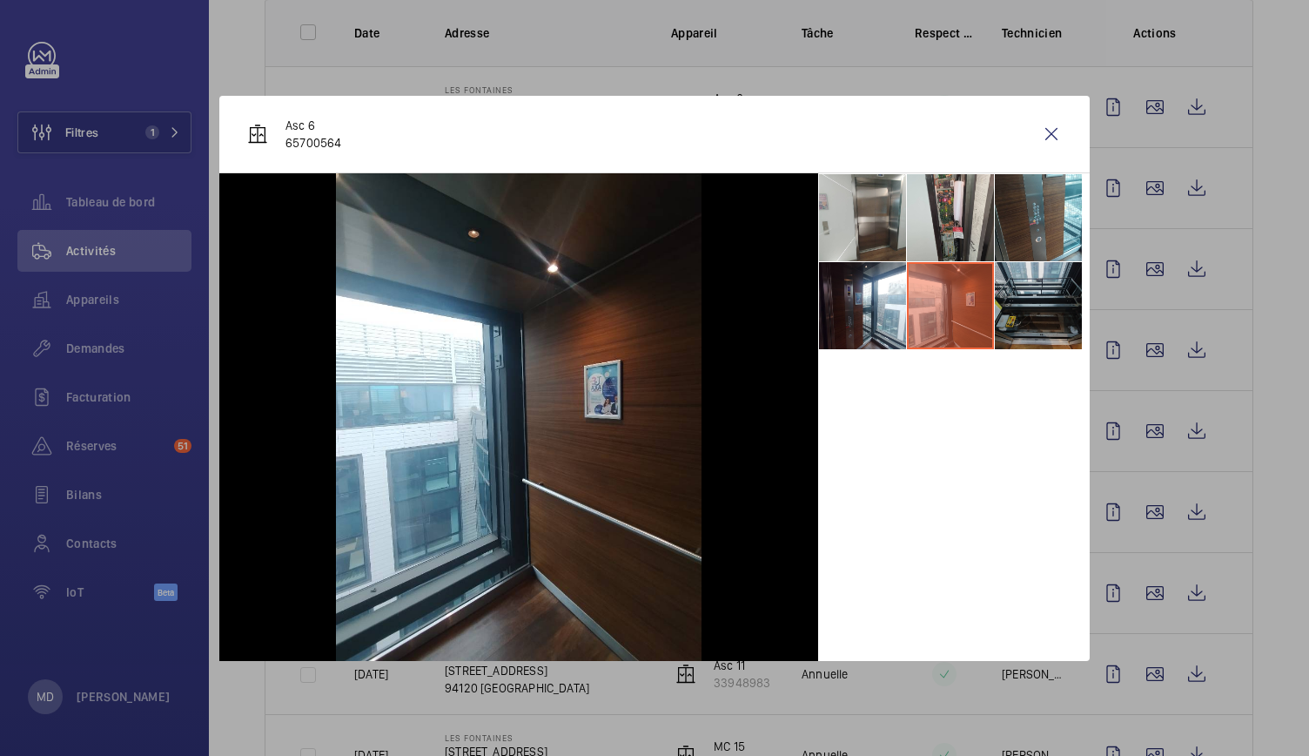
click at [1010, 298] on li at bounding box center [1038, 305] width 87 height 87
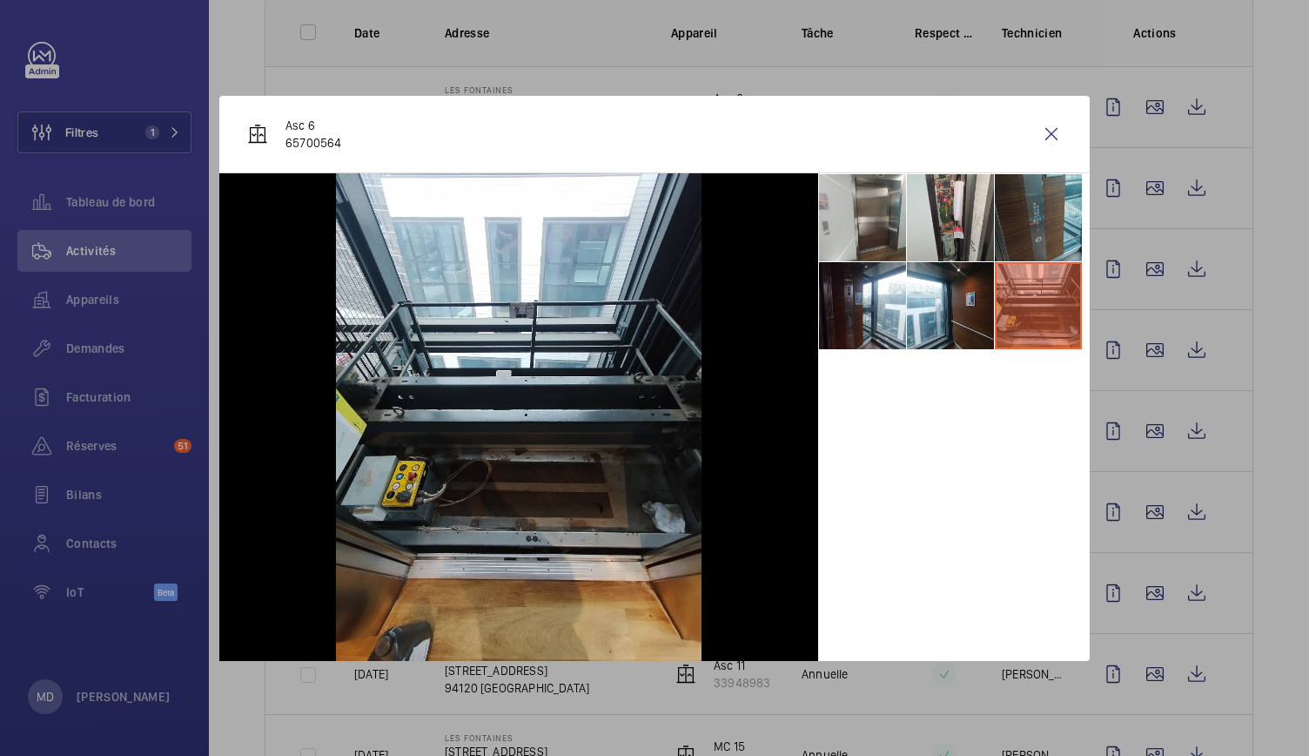
click at [1051, 191] on li at bounding box center [1038, 217] width 87 height 87
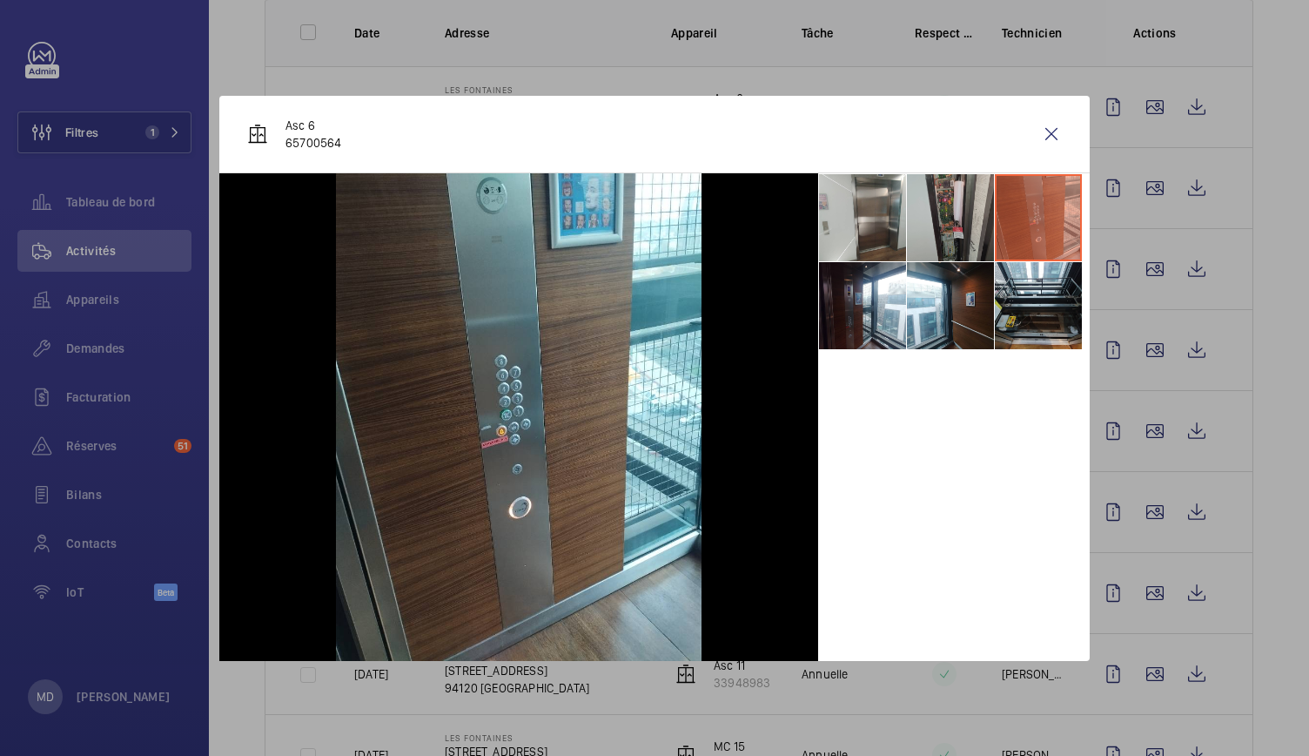
click at [966, 199] on li at bounding box center [950, 217] width 87 height 87
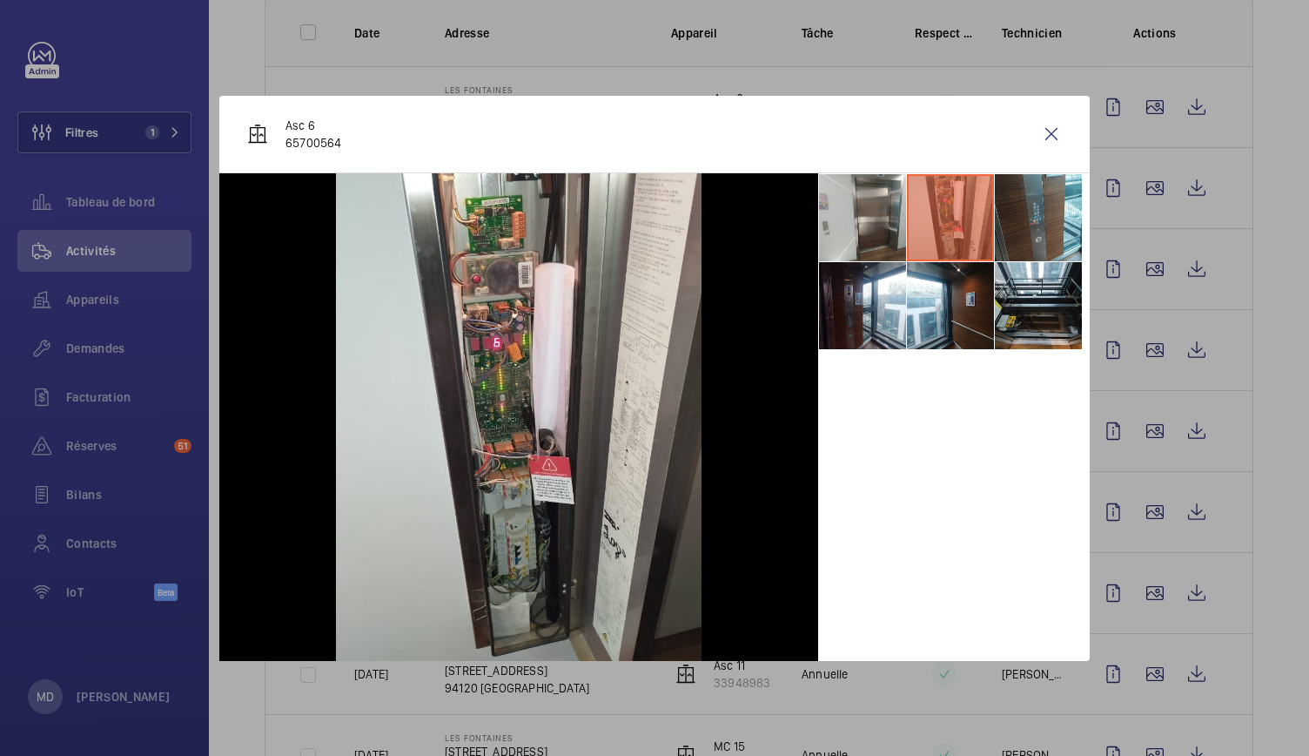
click at [910, 205] on li at bounding box center [950, 217] width 87 height 87
click at [885, 205] on li at bounding box center [862, 217] width 87 height 87
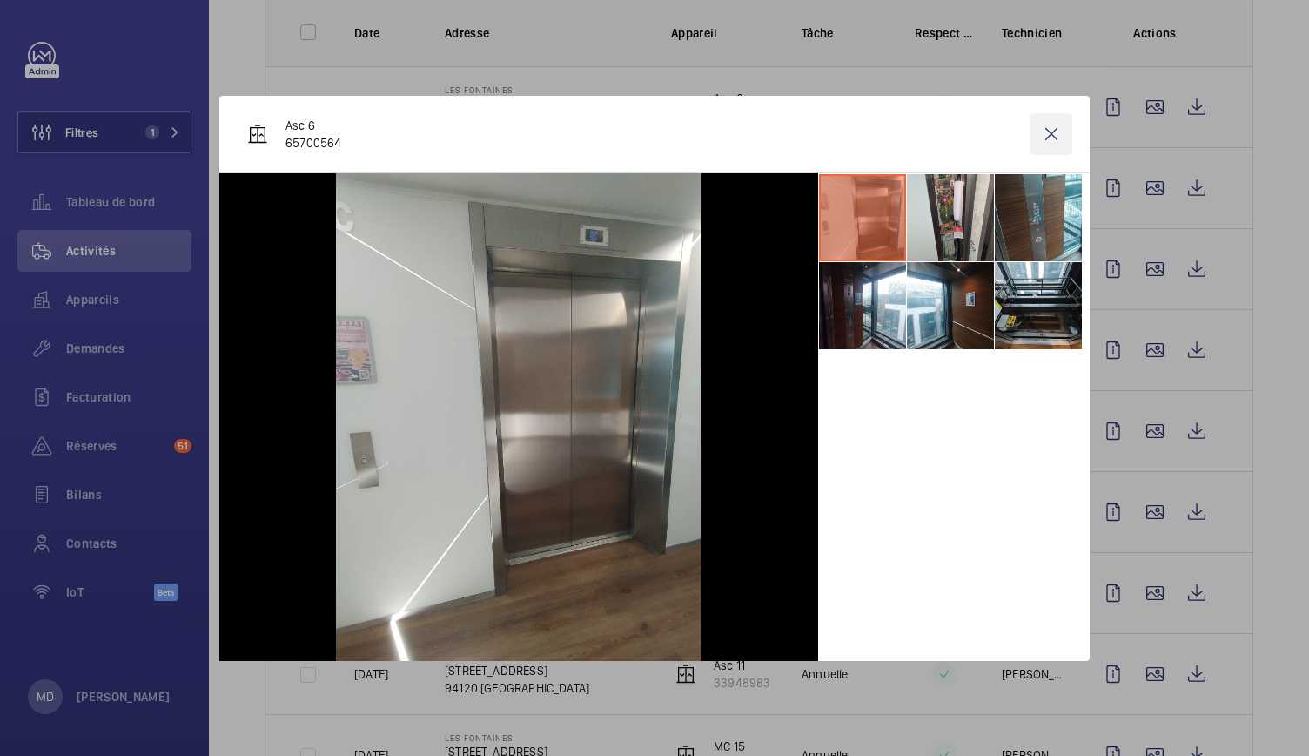
click at [1058, 136] on wm-front-icon-button at bounding box center [1052, 134] width 42 height 42
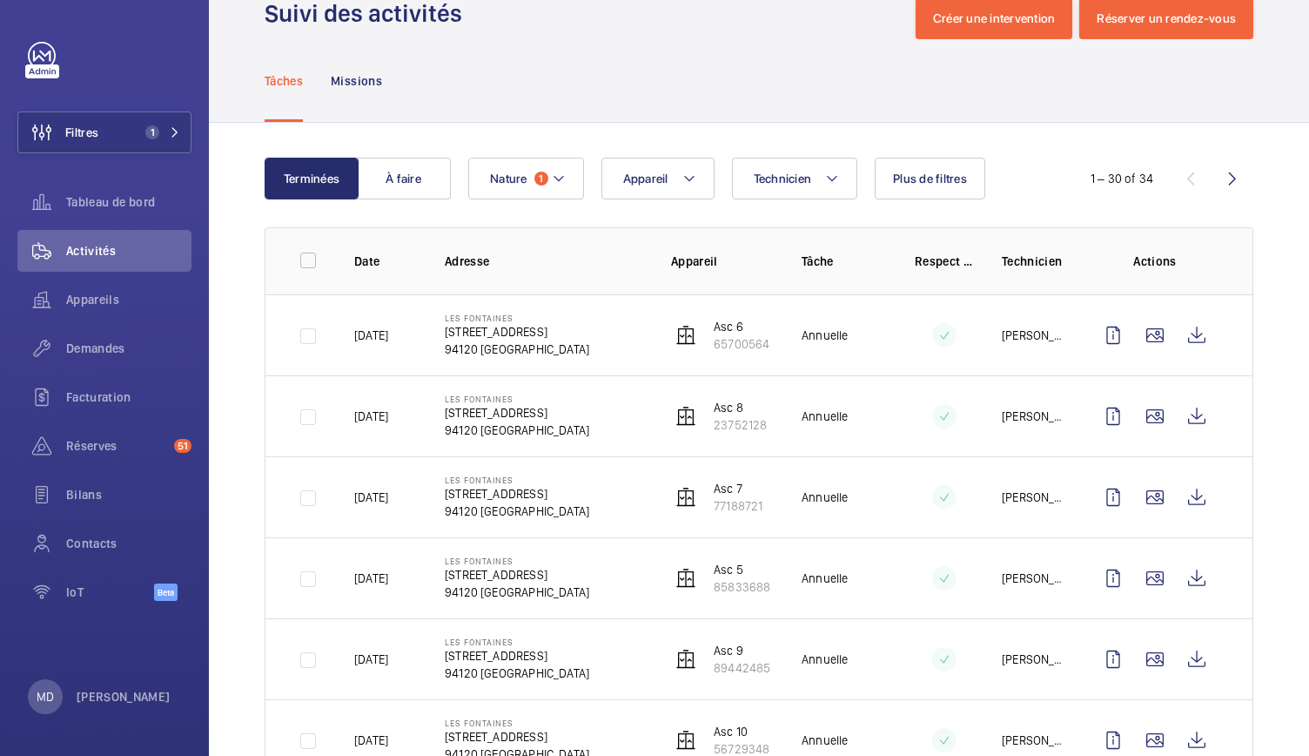
scroll to position [0, 0]
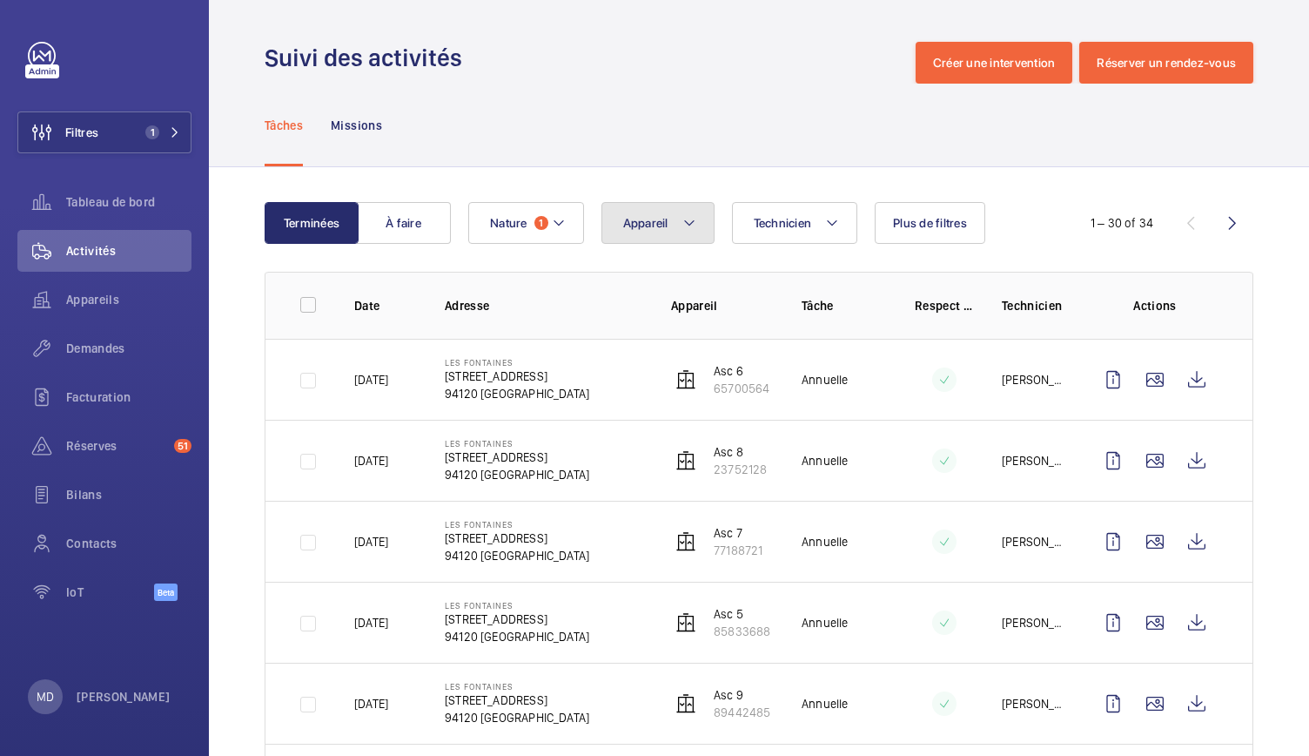
click at [692, 222] on mat-icon at bounding box center [689, 222] width 14 height 21
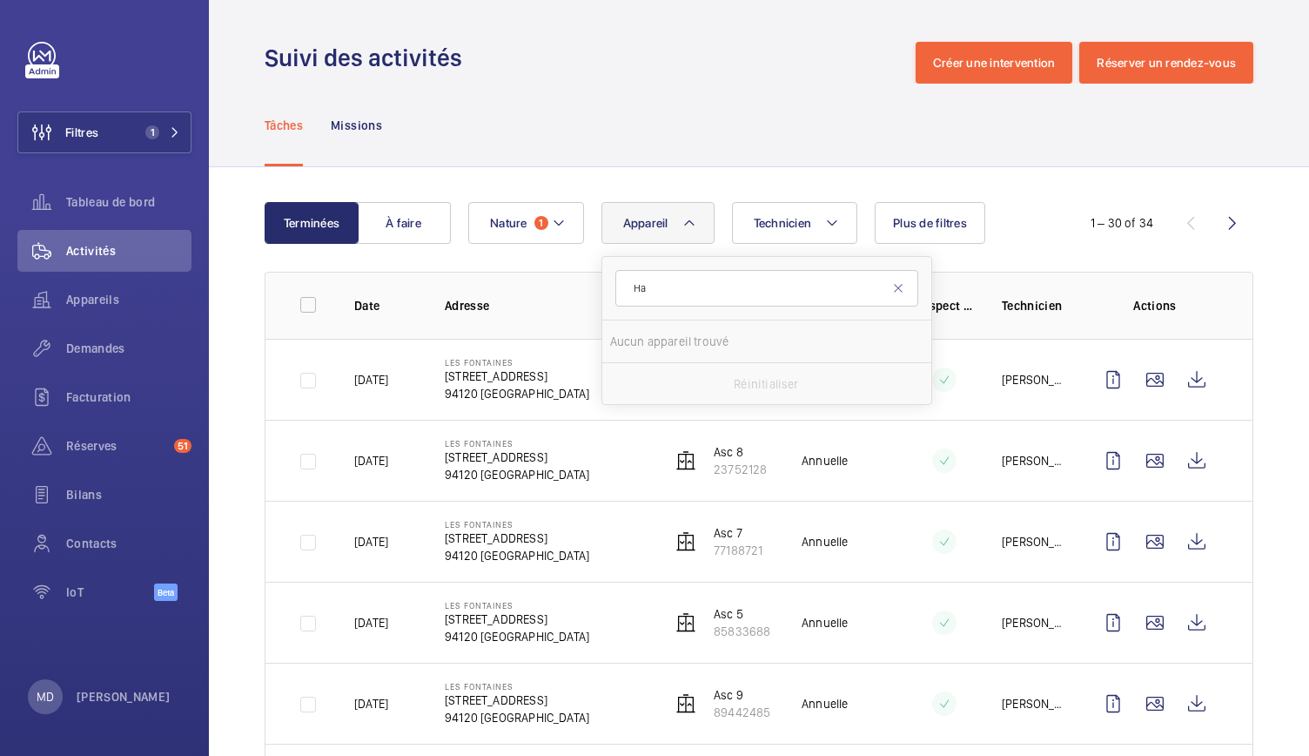
type input "H"
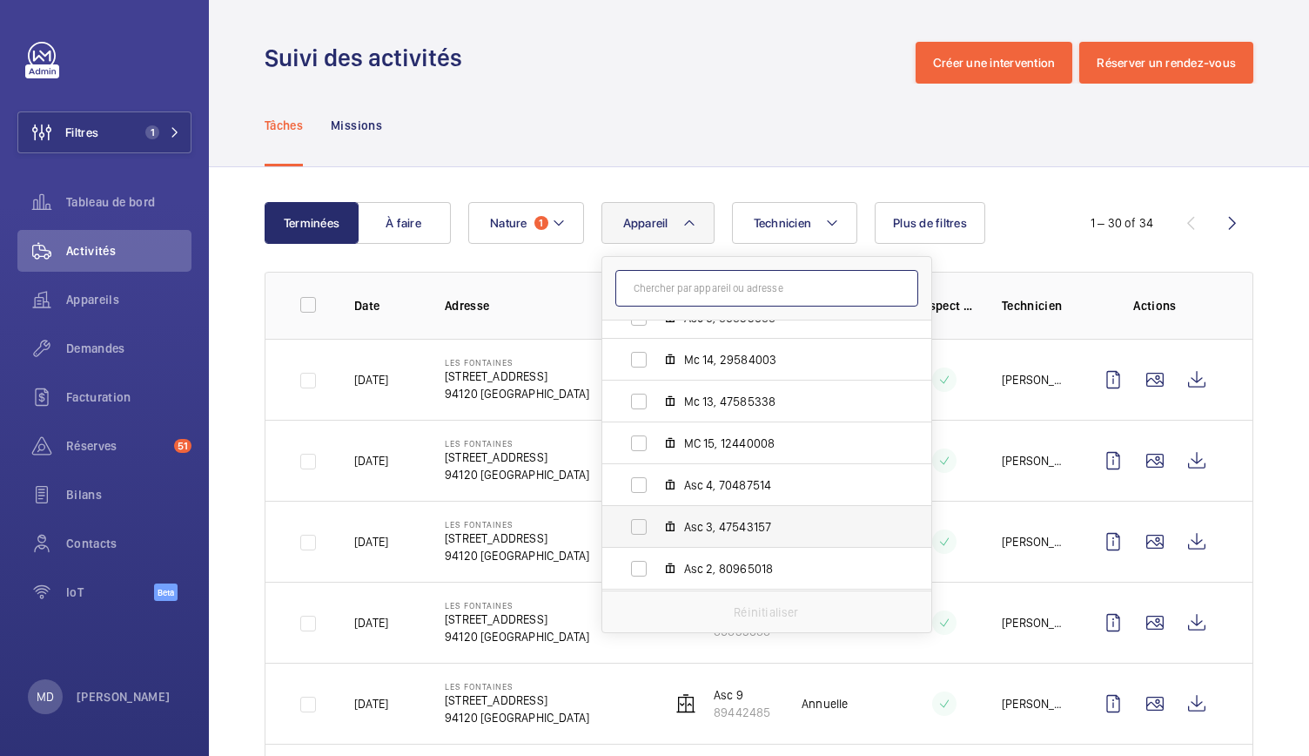
scroll to position [346, 0]
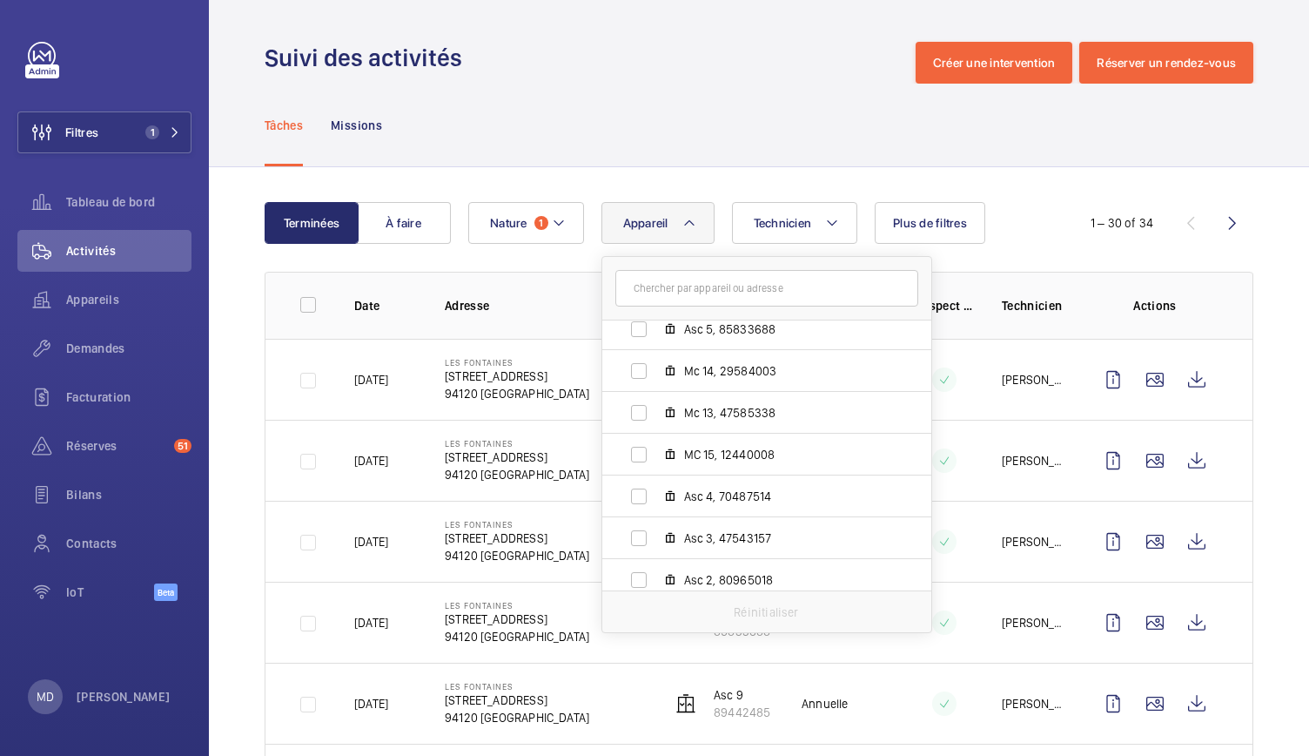
click at [628, 137] on div "Tâches Missions" at bounding box center [759, 125] width 989 height 83
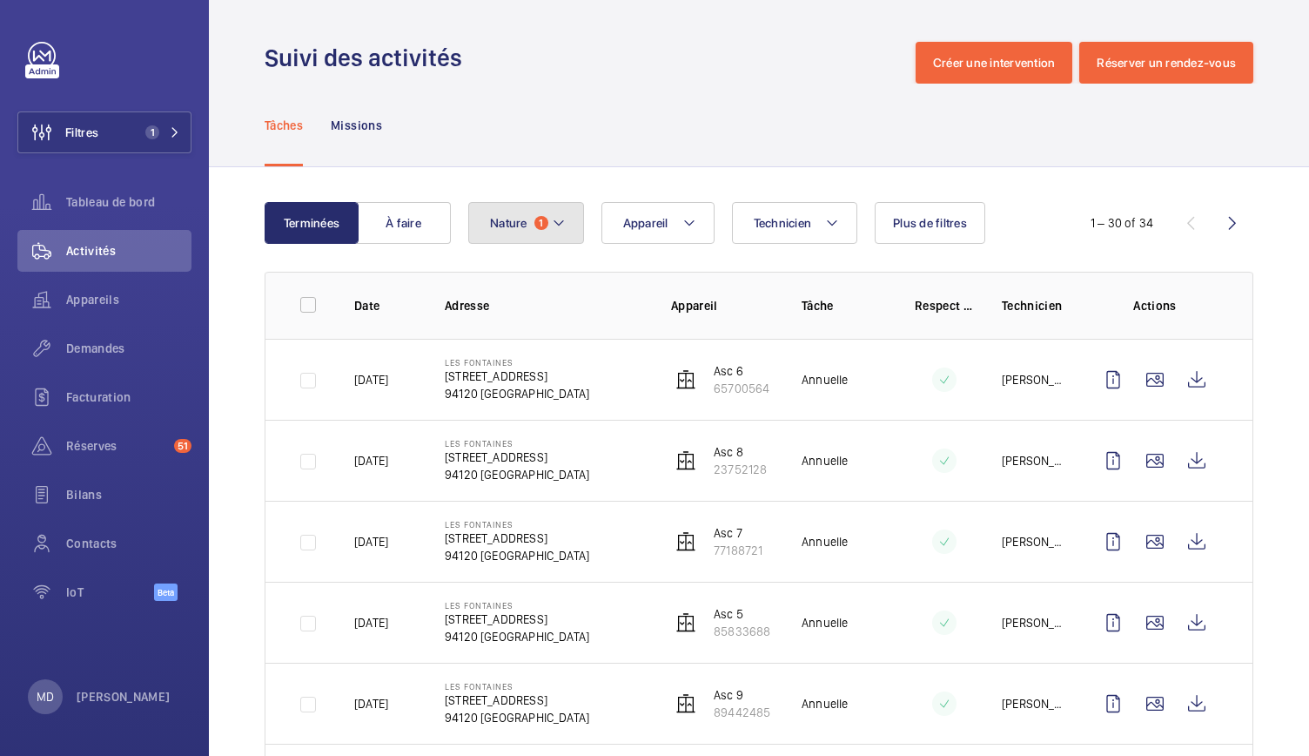
click at [567, 228] on button "Nature 1" at bounding box center [526, 223] width 116 height 42
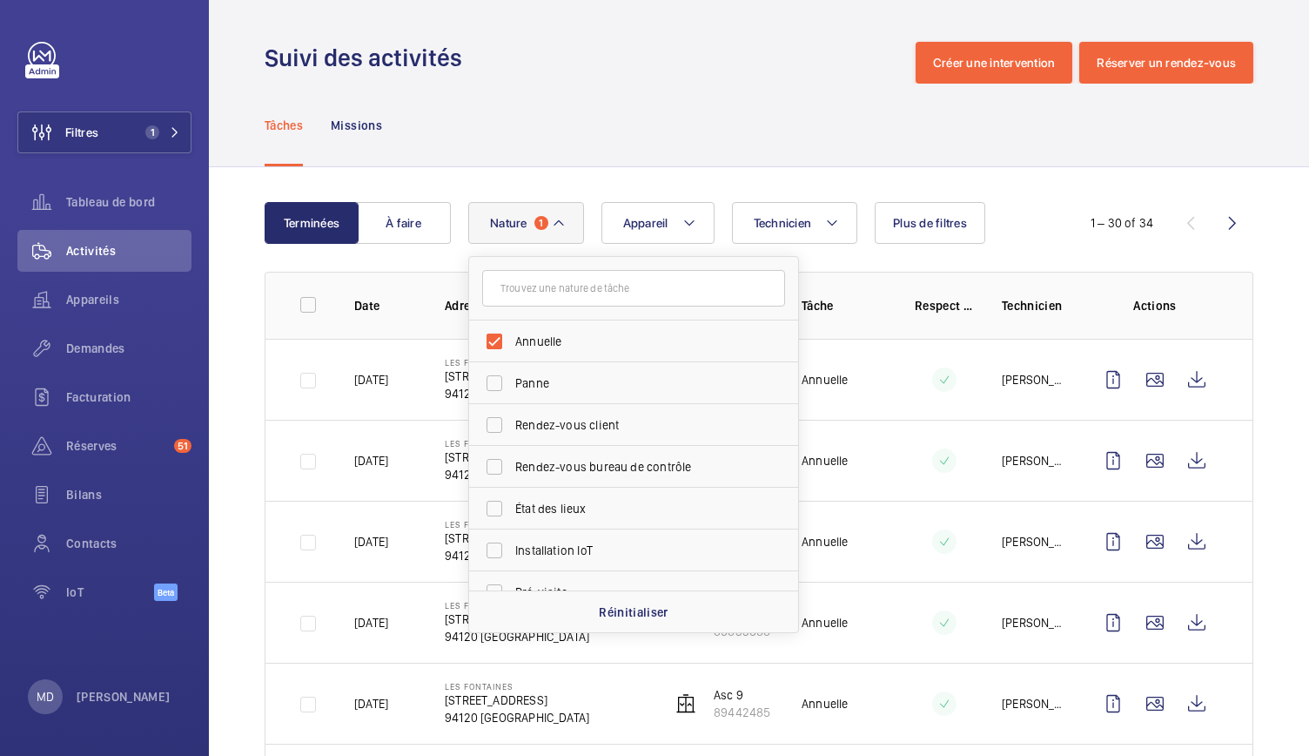
click at [594, 137] on div "Tâches Missions" at bounding box center [759, 125] width 989 height 83
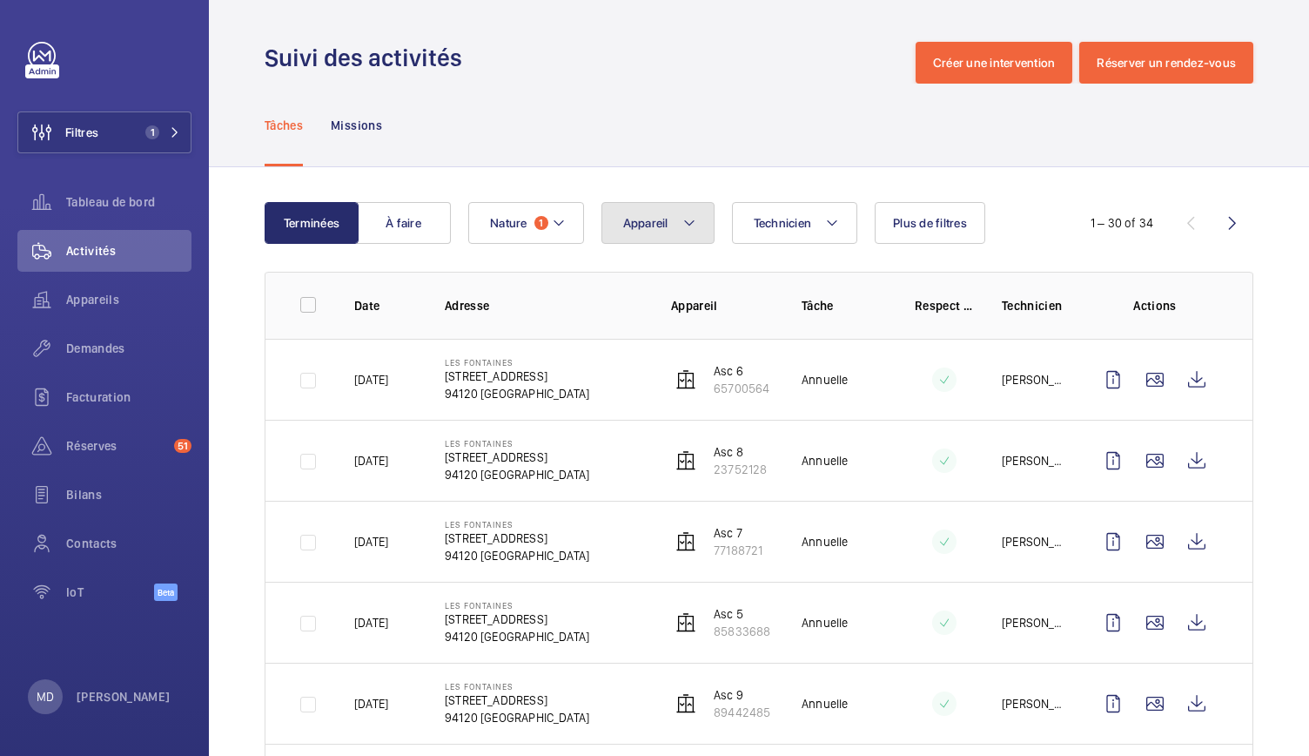
click at [697, 227] on button "Appareil" at bounding box center [657, 223] width 113 height 42
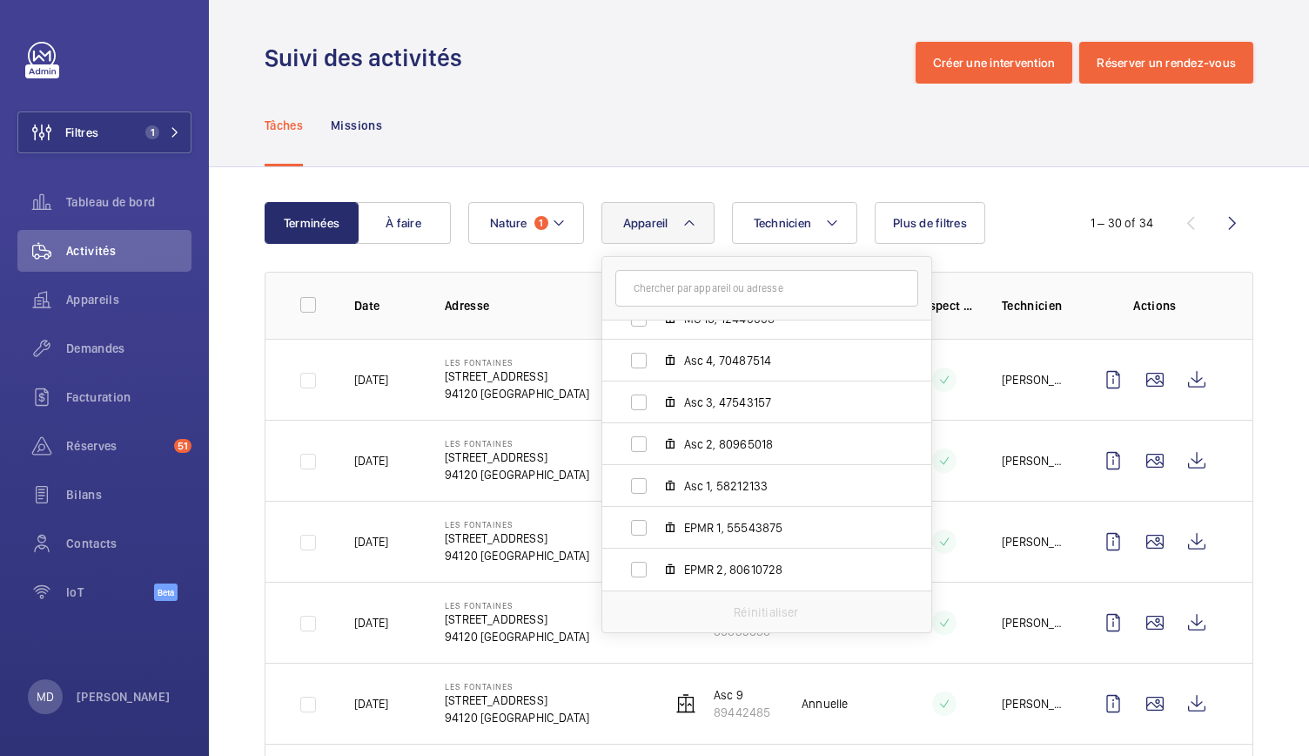
scroll to position [0, 0]
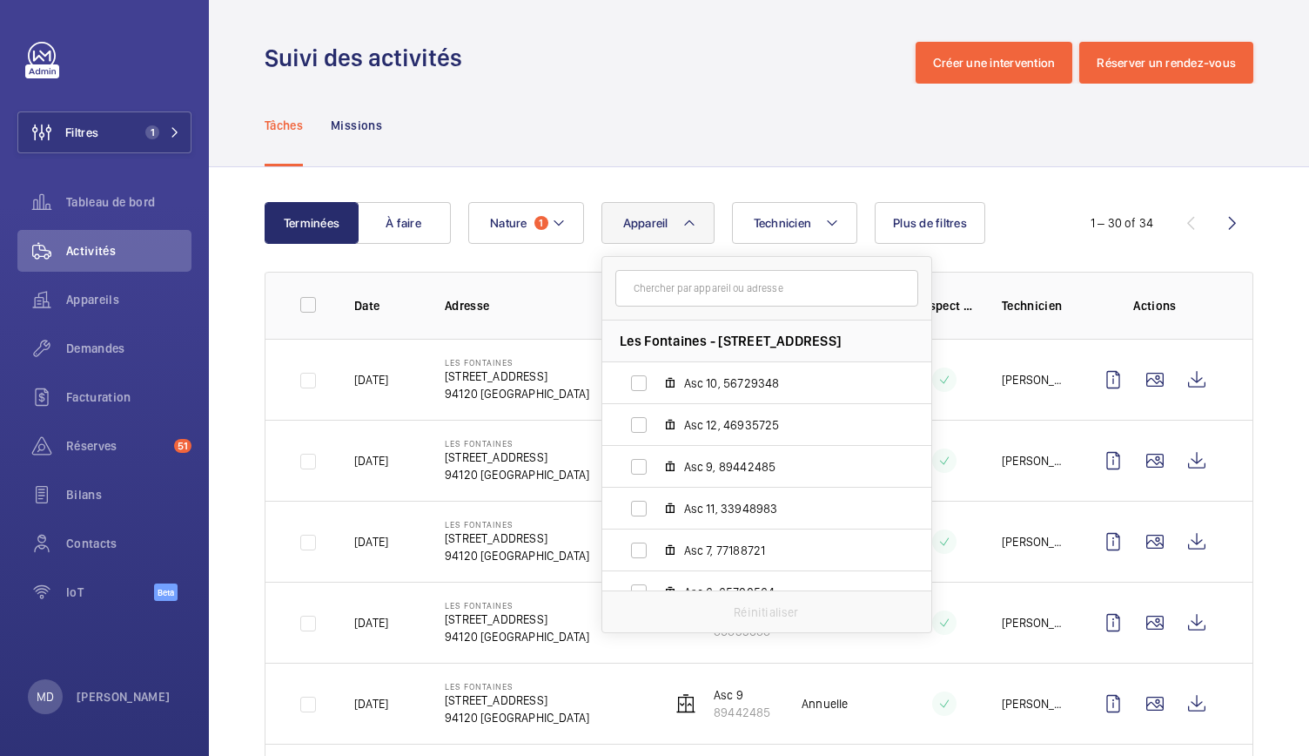
click at [631, 125] on div "Tâches Missions" at bounding box center [759, 125] width 989 height 83
